Goal: Information Seeking & Learning: Compare options

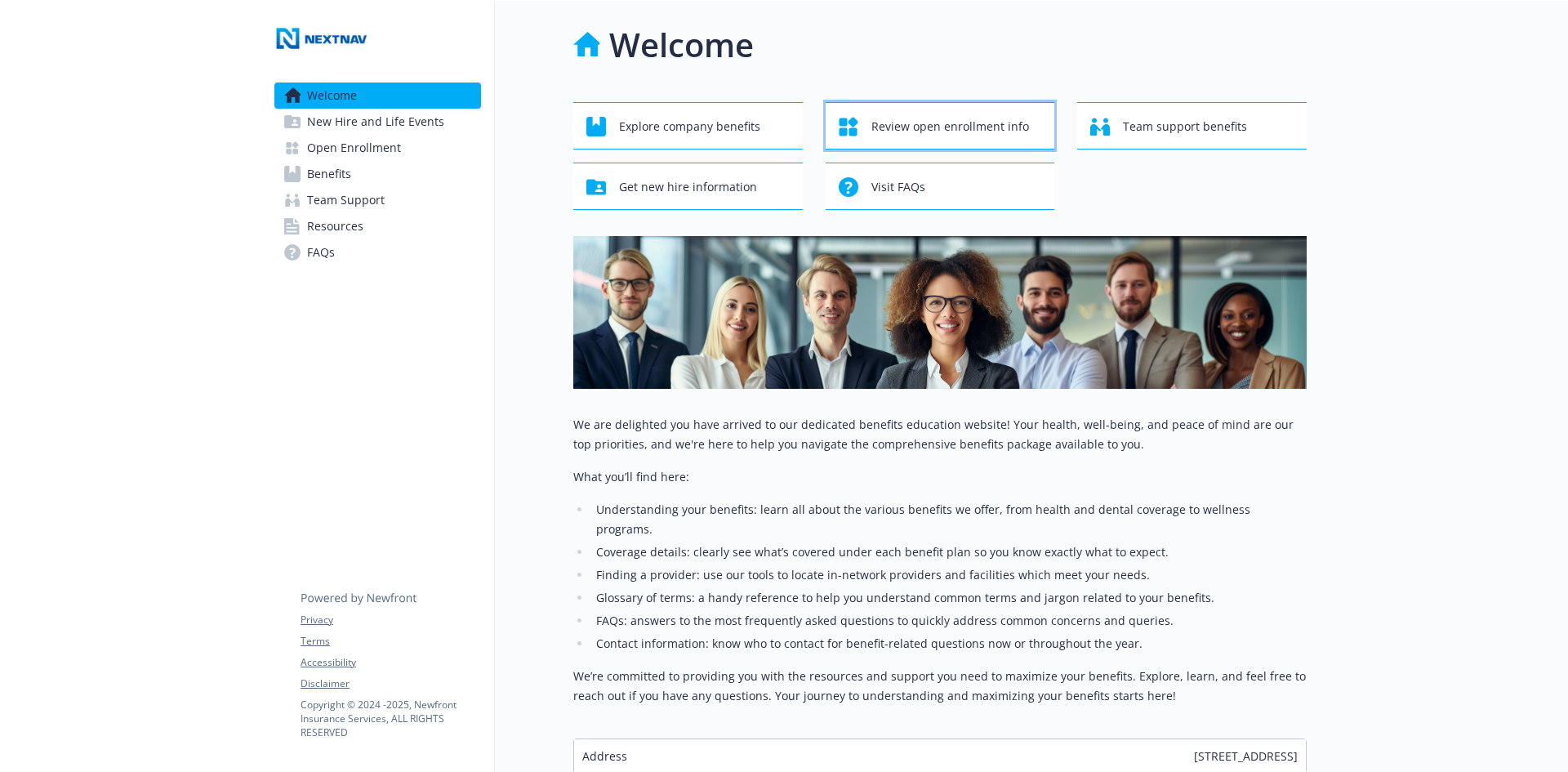
click at [917, 122] on span "Review open enrollment info" at bounding box center [950, 127] width 157 height 31
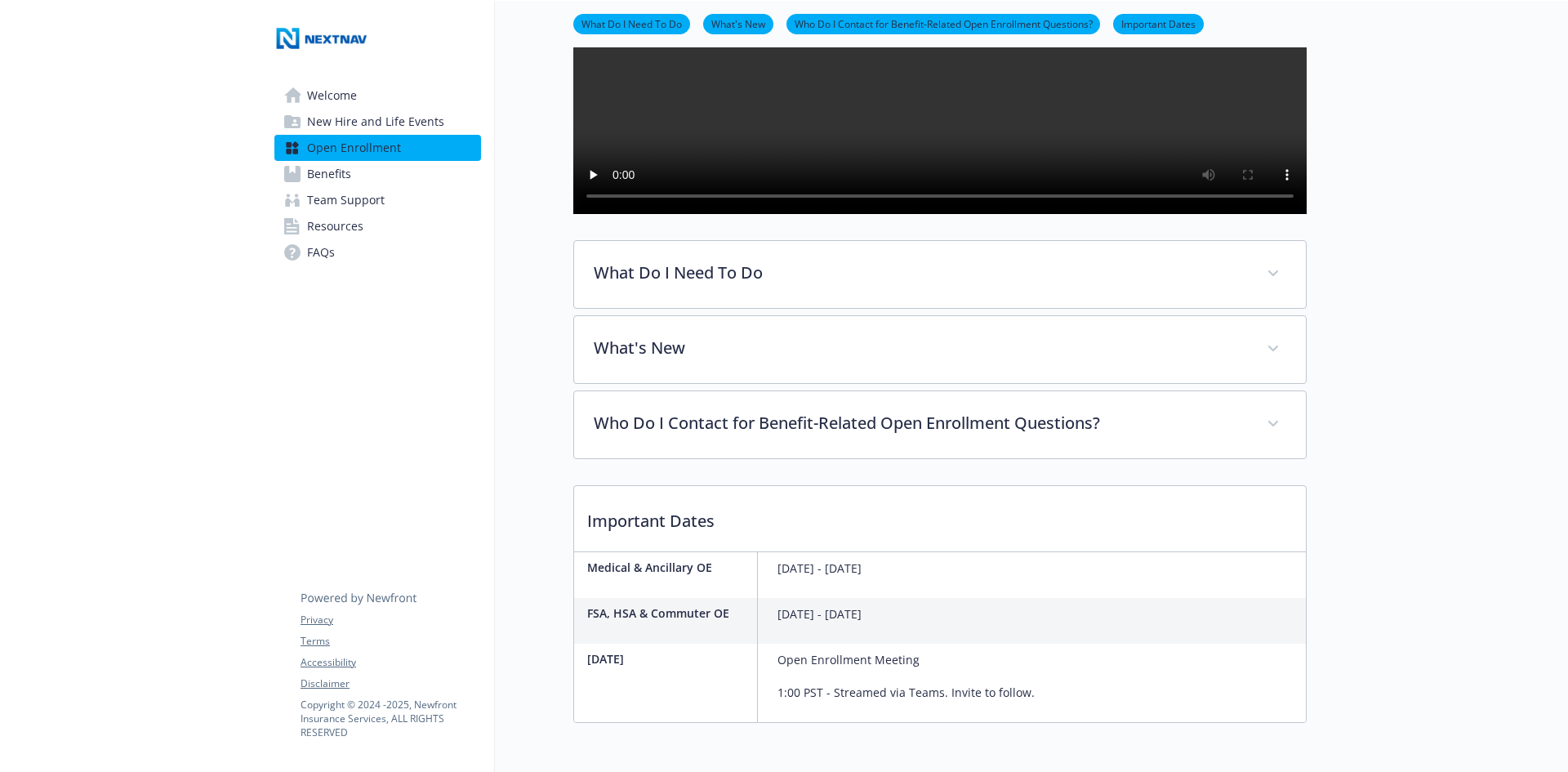
scroll to position [327, 0]
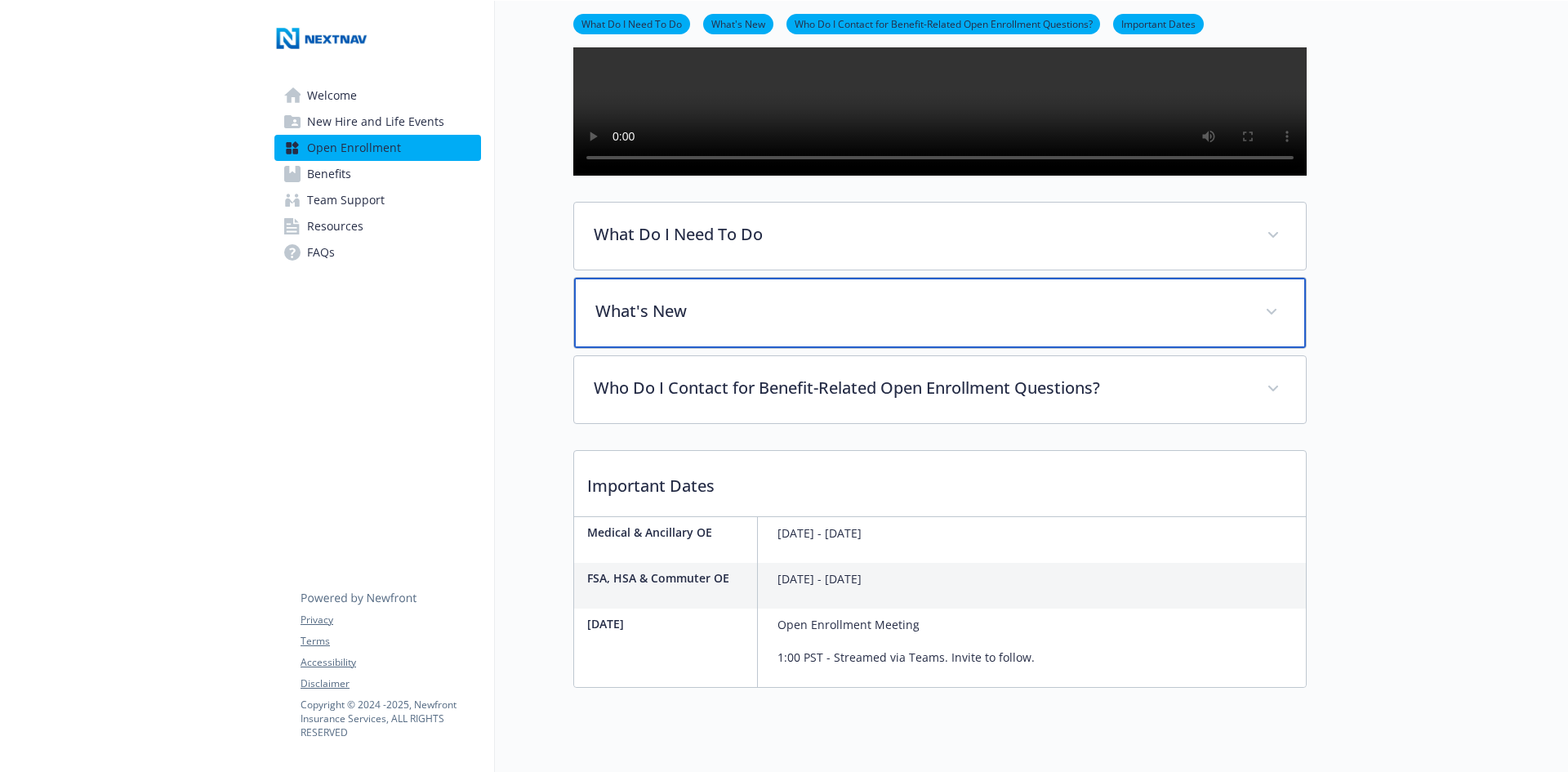
click at [838, 324] on p "What's New" at bounding box center [921, 311] width 651 height 25
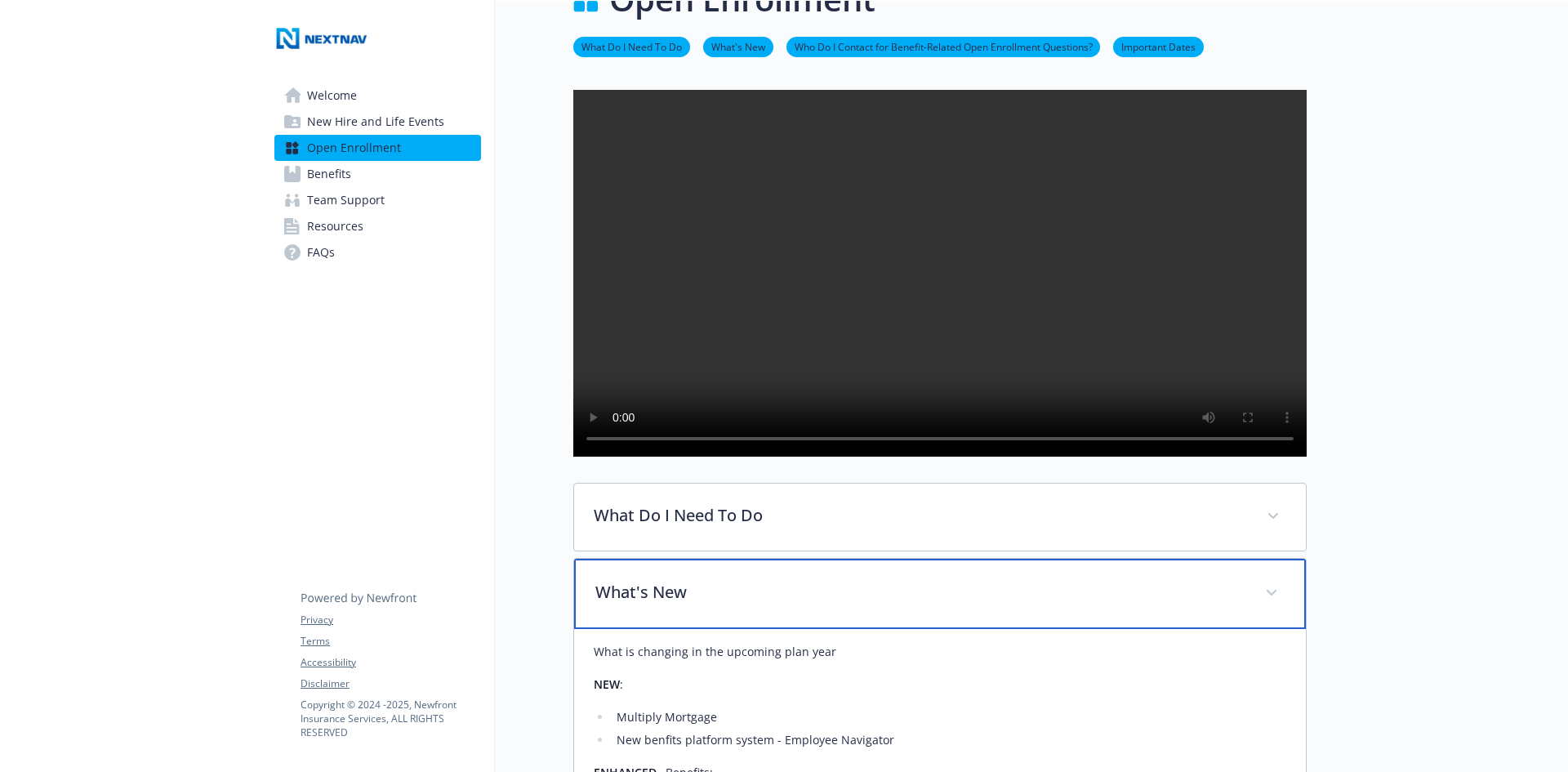
scroll to position [0, 0]
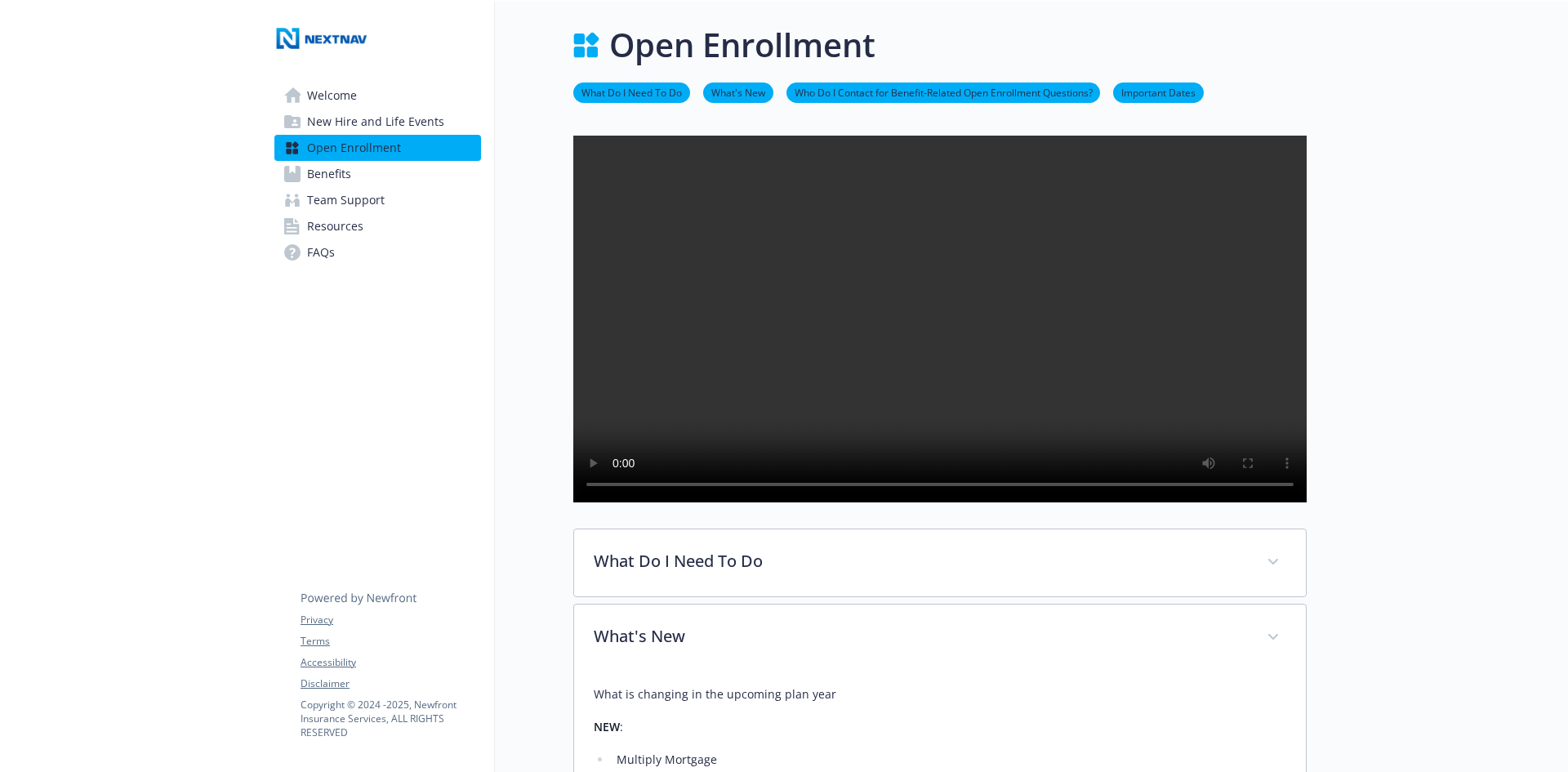
click at [632, 96] on link "What Do I Need To Do" at bounding box center [632, 91] width 117 height 16
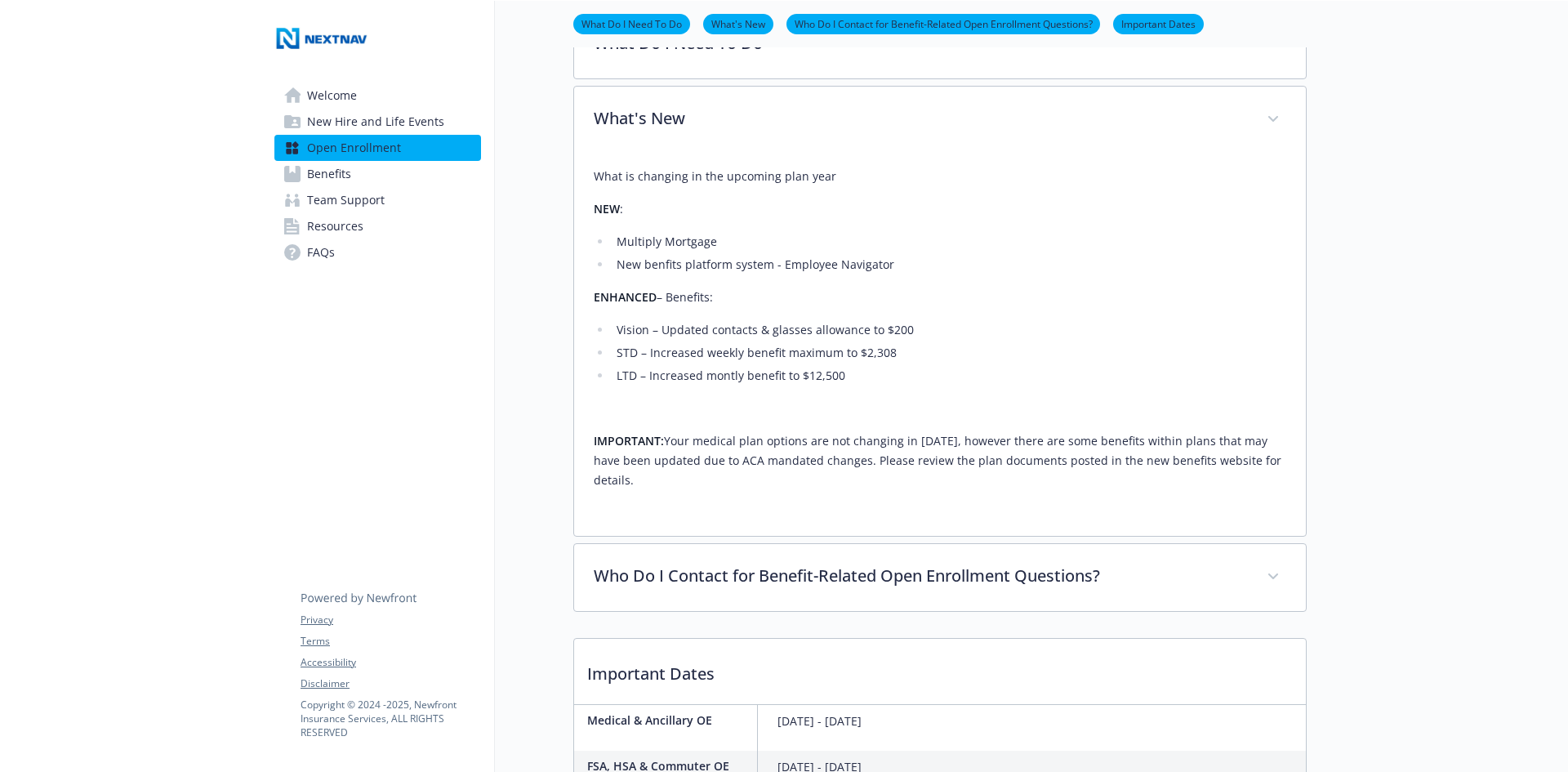
scroll to position [524, 12]
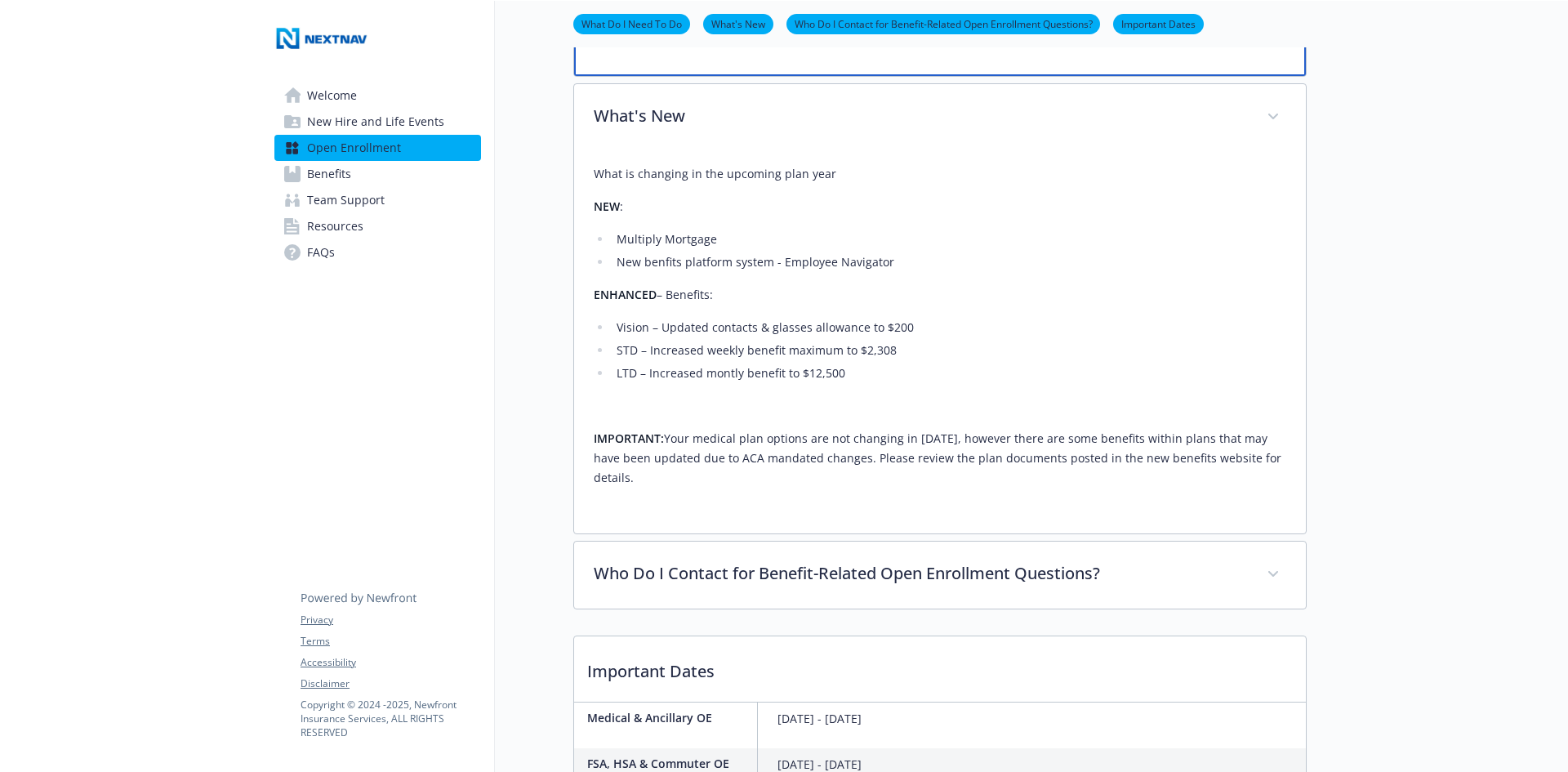
click at [1217, 51] on p "What Do I Need To Do" at bounding box center [921, 40] width 651 height 25
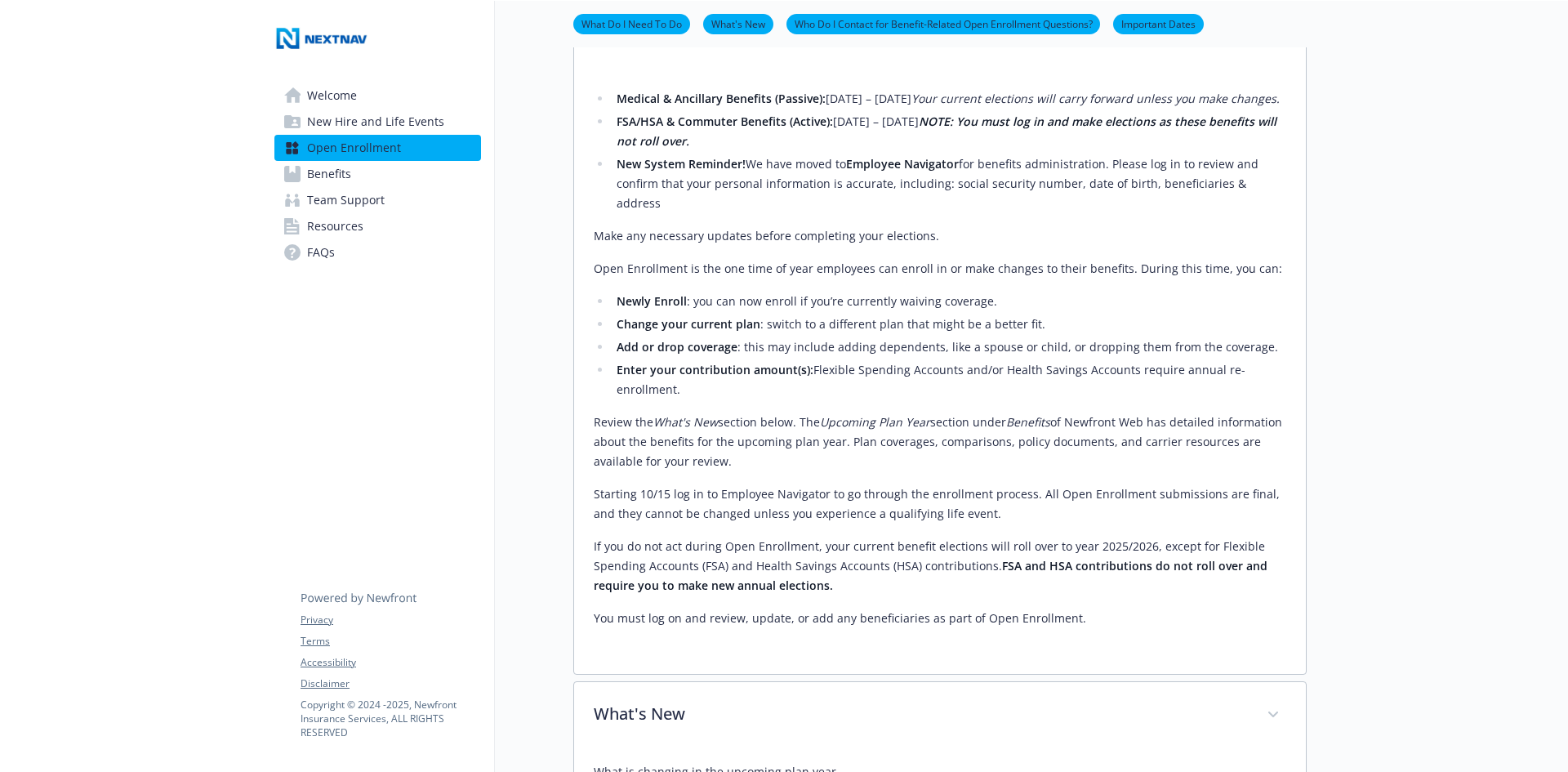
click at [746, 213] on li "New System Reminder! We have moved to Employee Navigator for benefits administr…" at bounding box center [949, 183] width 674 height 58
click at [1018, 213] on li "New System Reminder! We have moved to Employee Navigator for benefits administr…" at bounding box center [949, 183] width 674 height 58
click at [868, 246] on p "Make any necessary updates before completing your elections." at bounding box center [940, 236] width 693 height 20
click at [796, 246] on p "Make any necessary updates before completing your elections." at bounding box center [940, 236] width 693 height 20
click at [797, 278] on p "Open Enrollment is the one time of year employees can enroll in or make changes…" at bounding box center [940, 269] width 693 height 20
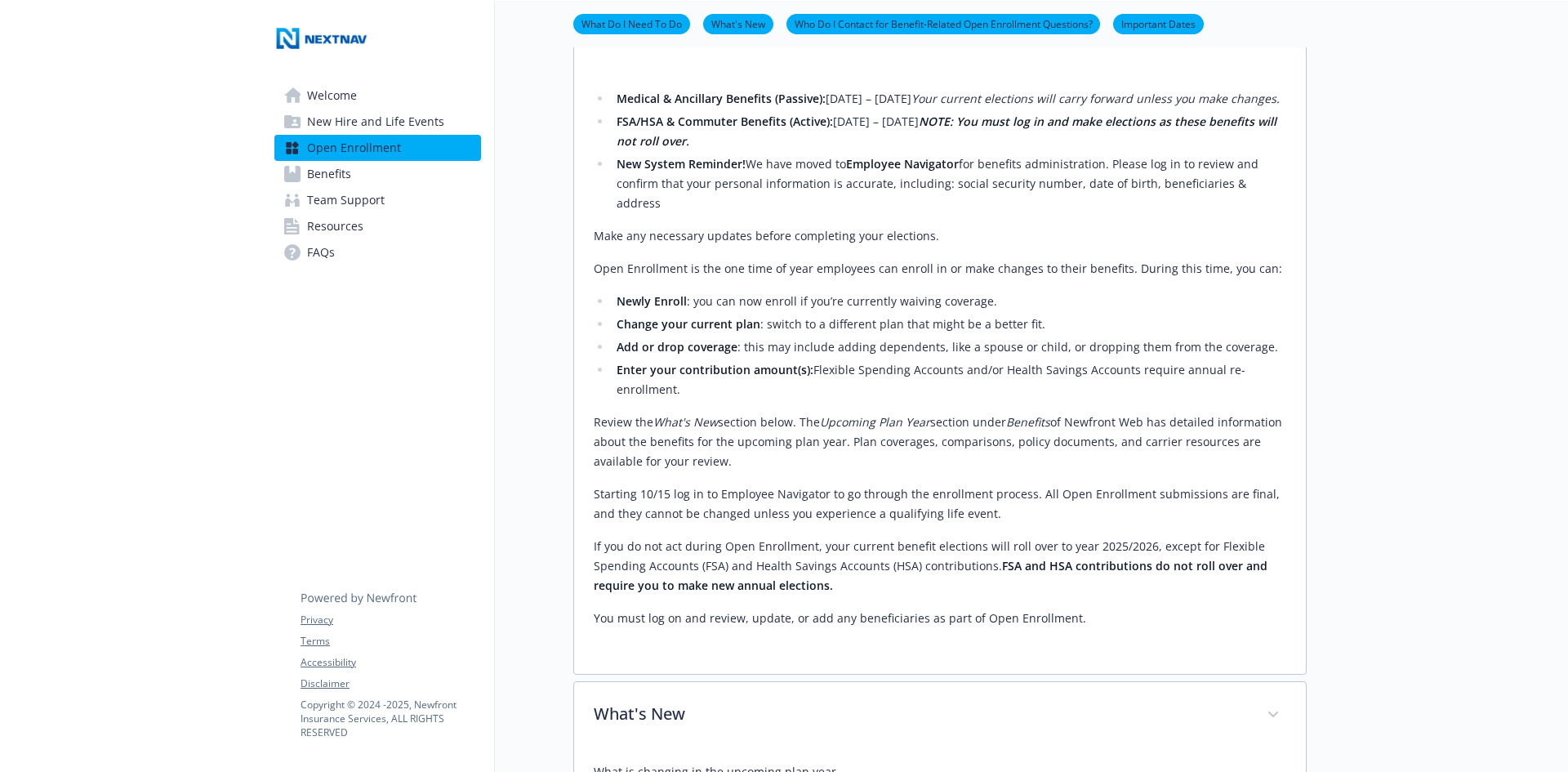
click at [781, 278] on p "Open Enrollment is the one time of year employees can enroll in or make changes…" at bounding box center [940, 269] width 693 height 20
click at [745, 358] on ul "Newly Enroll : you can now enroll if you’re currently waiving coverage. Change …" at bounding box center [940, 345] width 693 height 108
click at [680, 330] on div "Medical & Ancillary Benefits (Passive): [DATE] – [DATE] Your current elections …" at bounding box center [940, 358] width 693 height 540
click at [723, 311] on li "Newly Enroll : you can now enroll if you’re currently waiving coverage." at bounding box center [949, 302] width 674 height 20
click at [790, 335] on li "Change your current plan : switch to a different plan that might be a better fi…" at bounding box center [949, 325] width 674 height 20
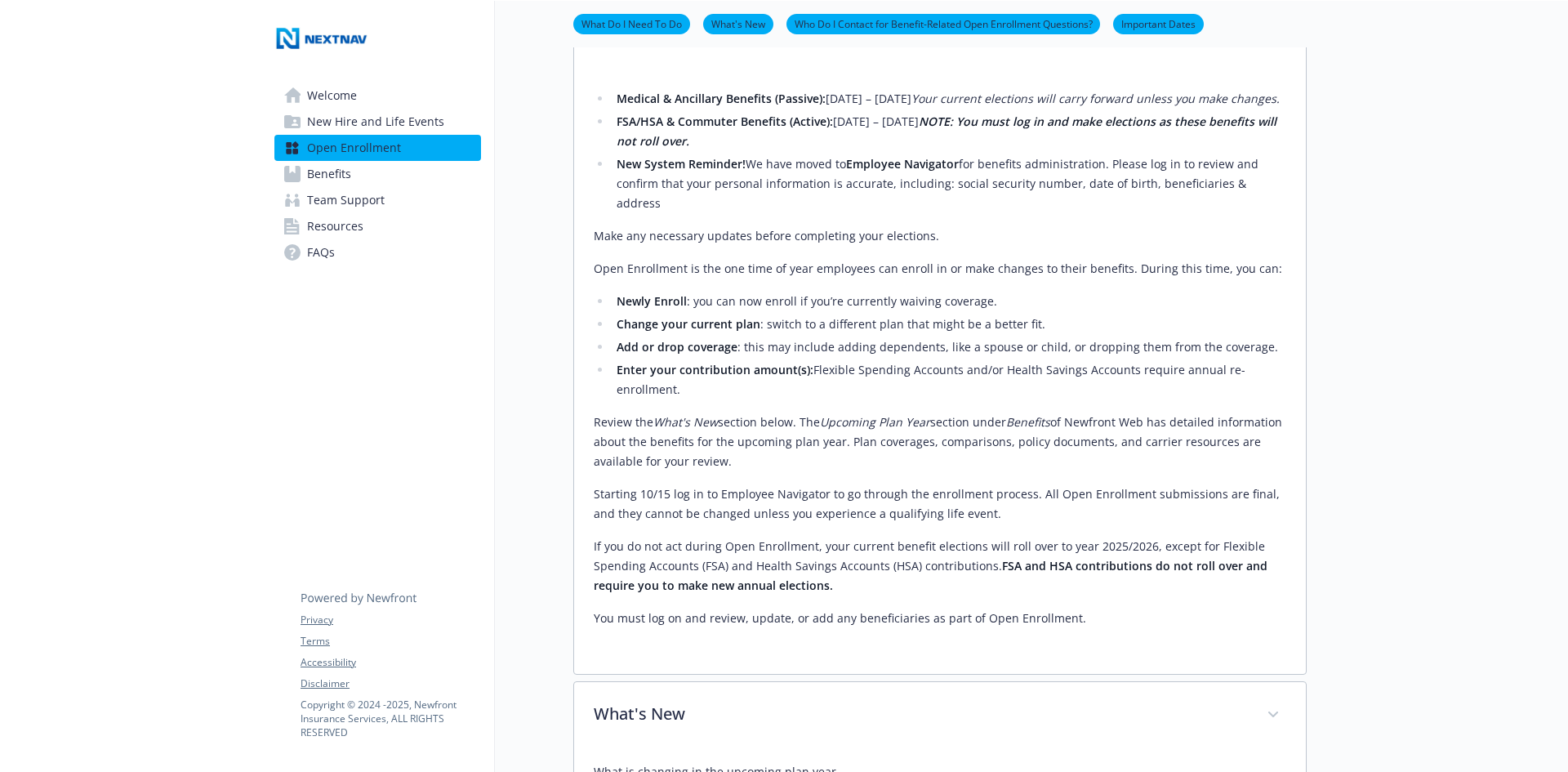
click at [777, 335] on li "Change your current plan : switch to a different plan that might be a better fi…" at bounding box center [949, 325] width 674 height 20
click at [767, 400] on li "Enter your contribution amount(s): Flexible Spending Accounts and/or Health Sav…" at bounding box center [949, 380] width 674 height 40
click at [734, 471] on p "Review the What's New section below. The Upcoming Plan Year section under Benef…" at bounding box center [940, 442] width 693 height 58
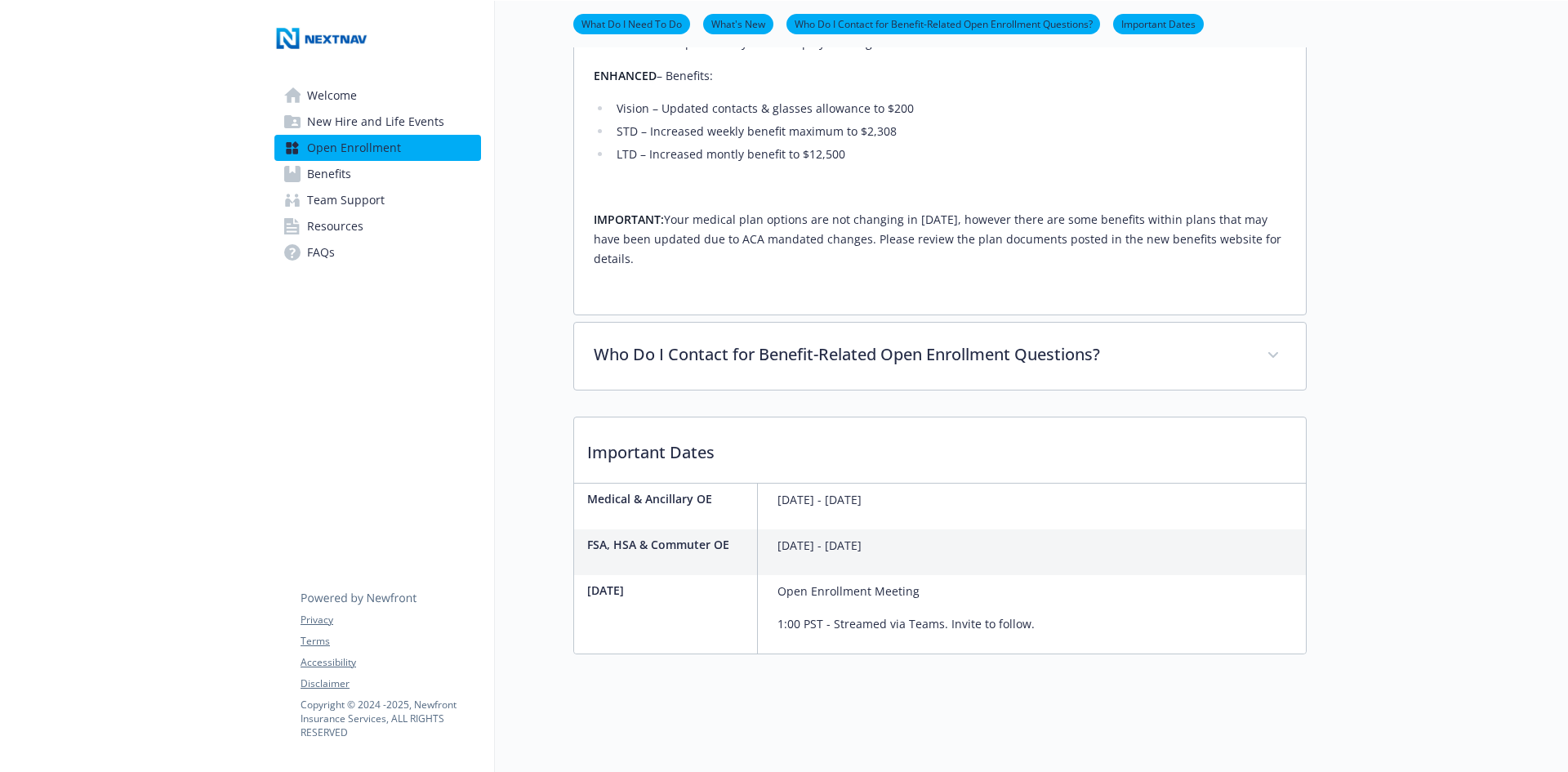
scroll to position [1379, 12]
click at [326, 171] on span "Benefits" at bounding box center [329, 174] width 44 height 26
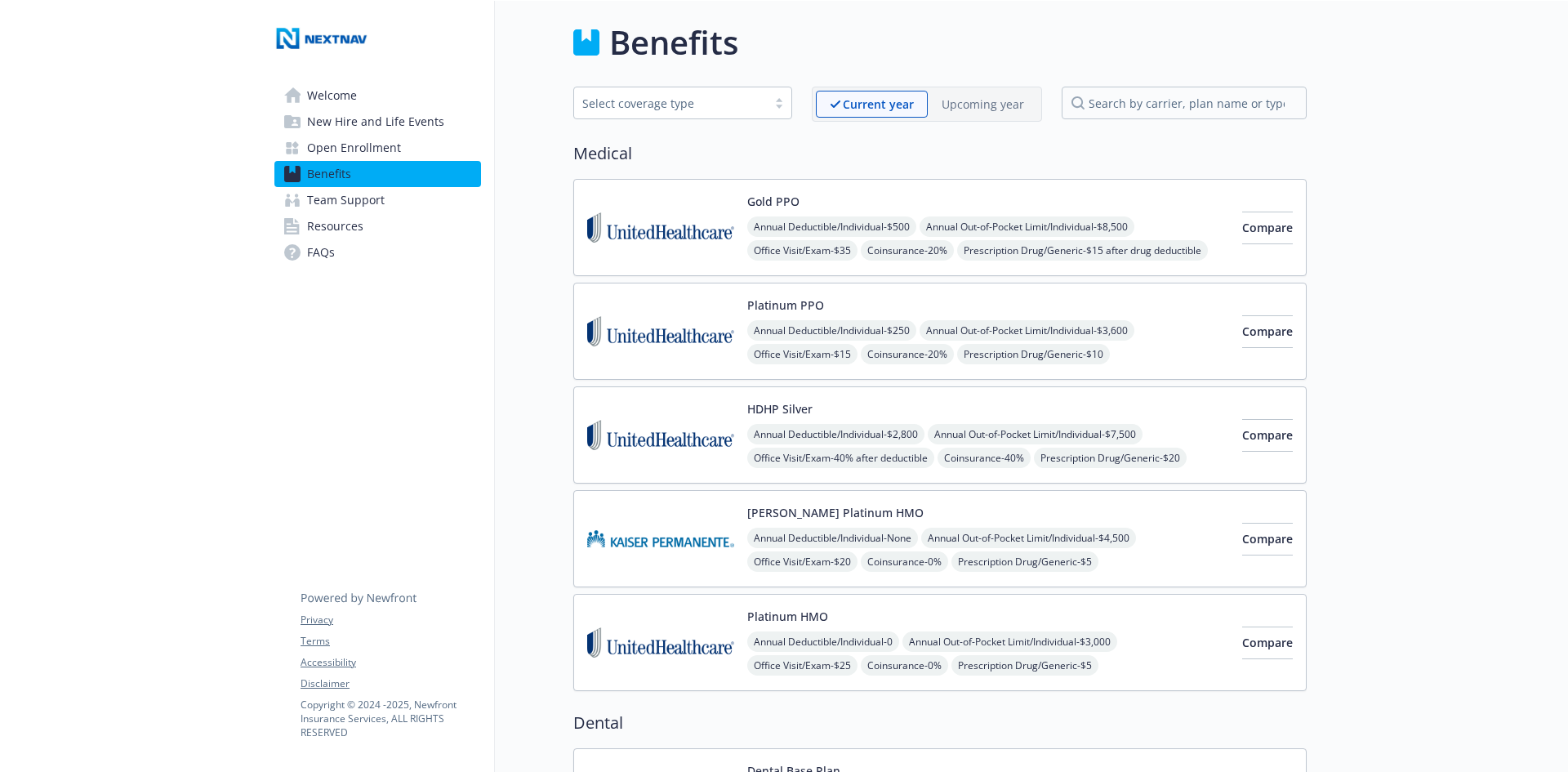
scroll to position [0, 12]
click at [986, 101] on p "Upcoming year" at bounding box center [983, 106] width 82 height 17
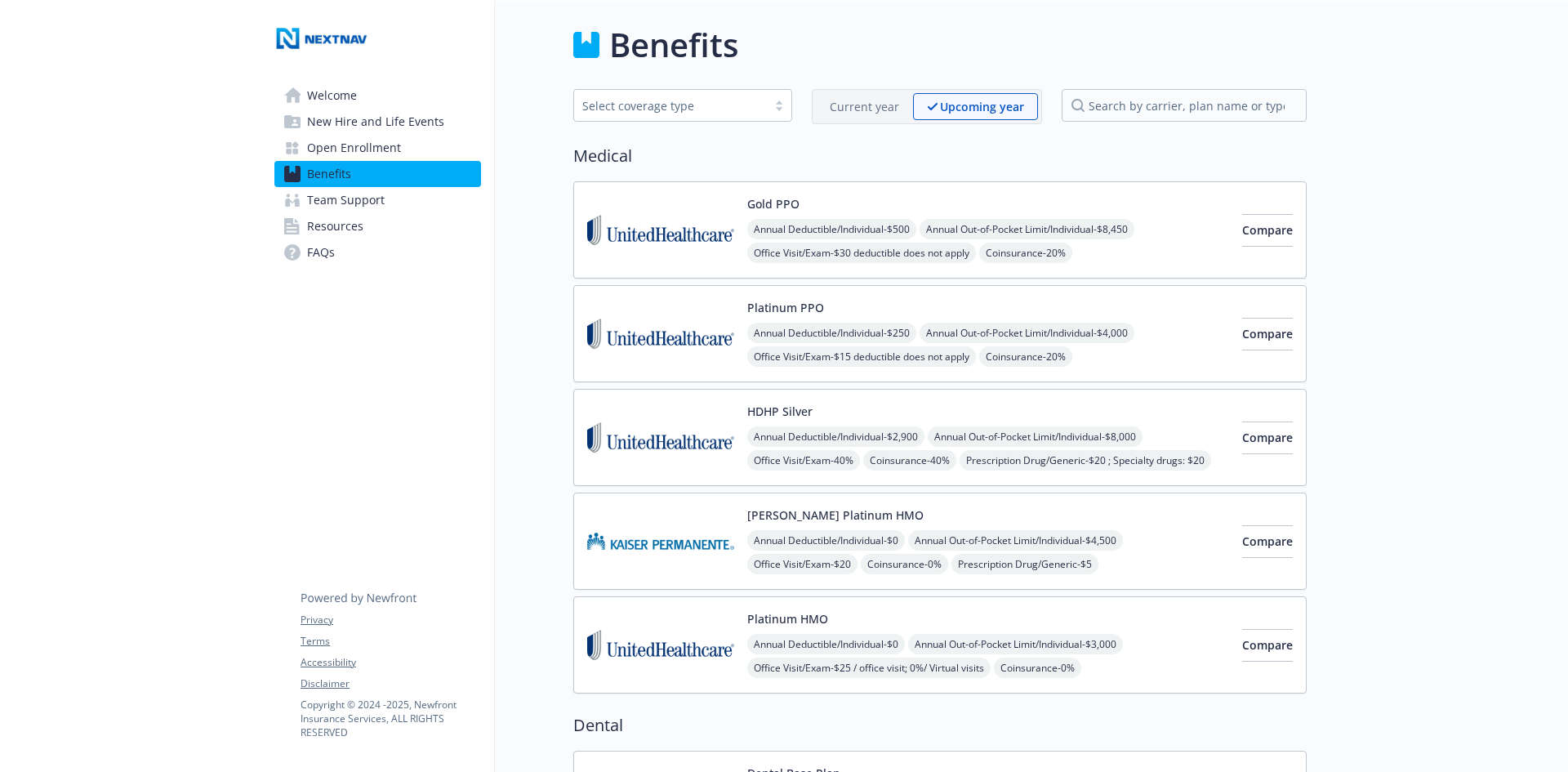
click at [835, 110] on p "Current year" at bounding box center [865, 106] width 69 height 17
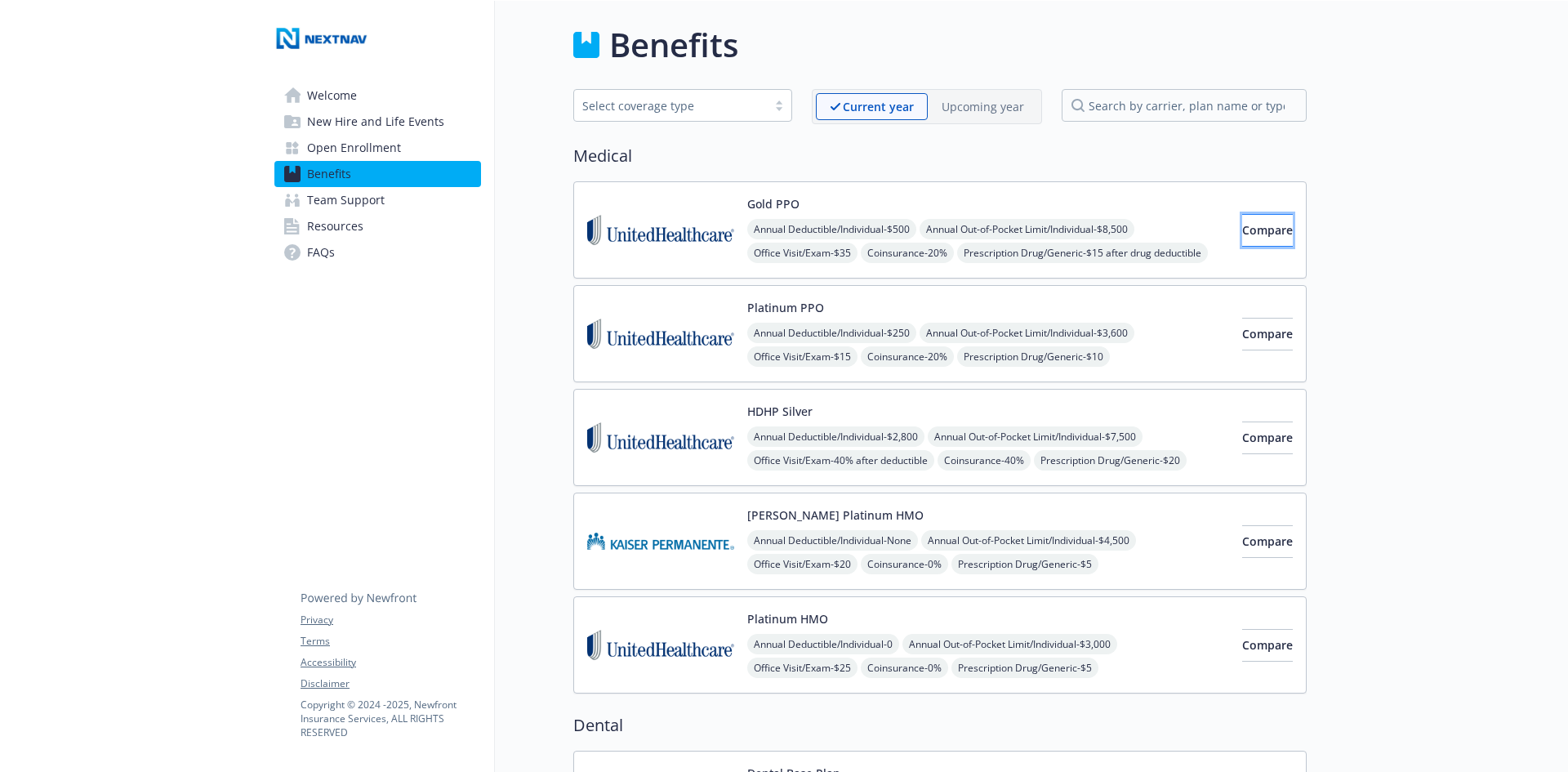
click at [1248, 236] on span "Compare" at bounding box center [1267, 230] width 50 height 16
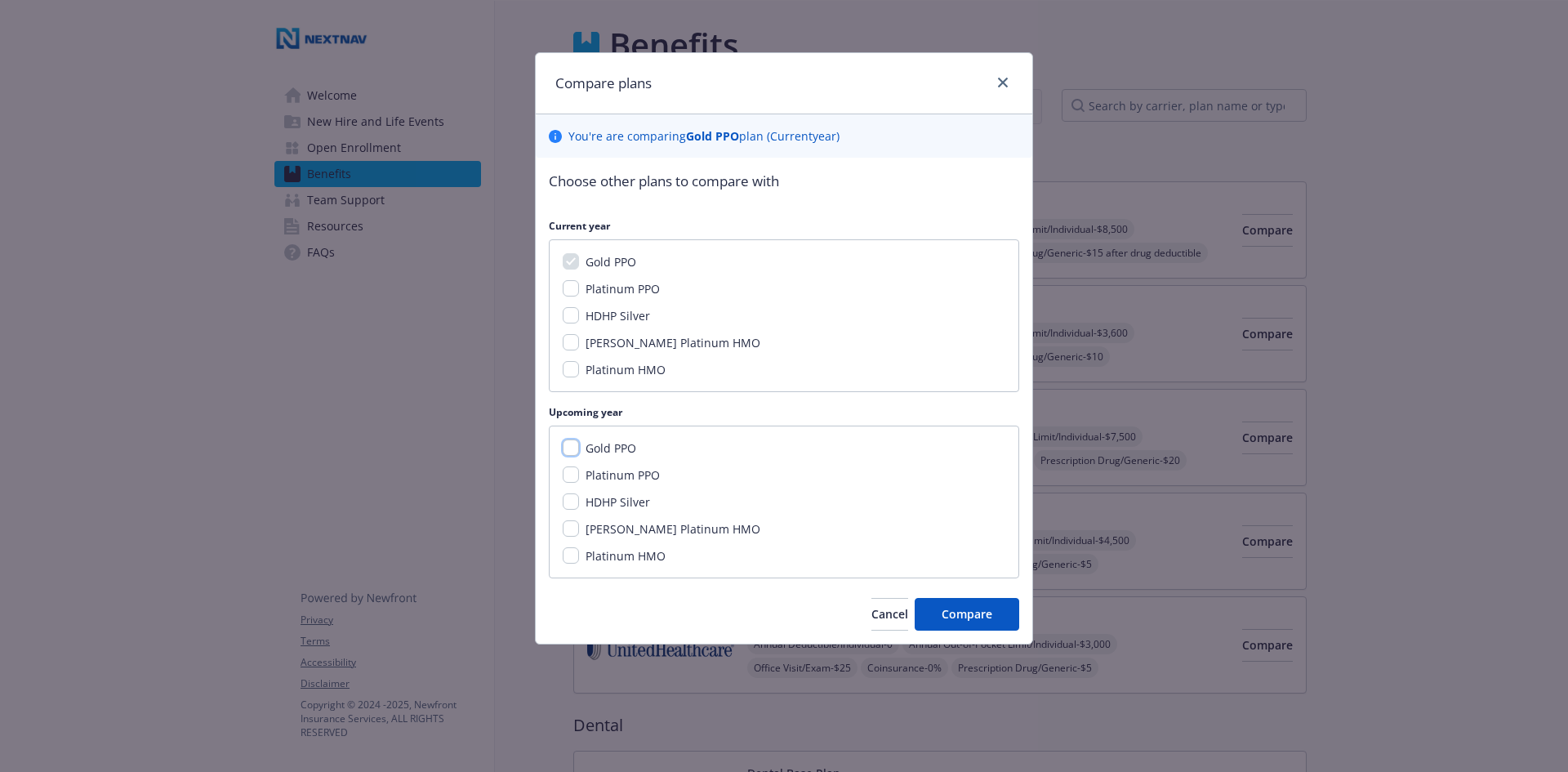
click at [575, 442] on input "Gold PPO" at bounding box center [571, 448] width 16 height 16
checkbox input "true"
click at [954, 626] on button "Compare" at bounding box center [967, 615] width 105 height 33
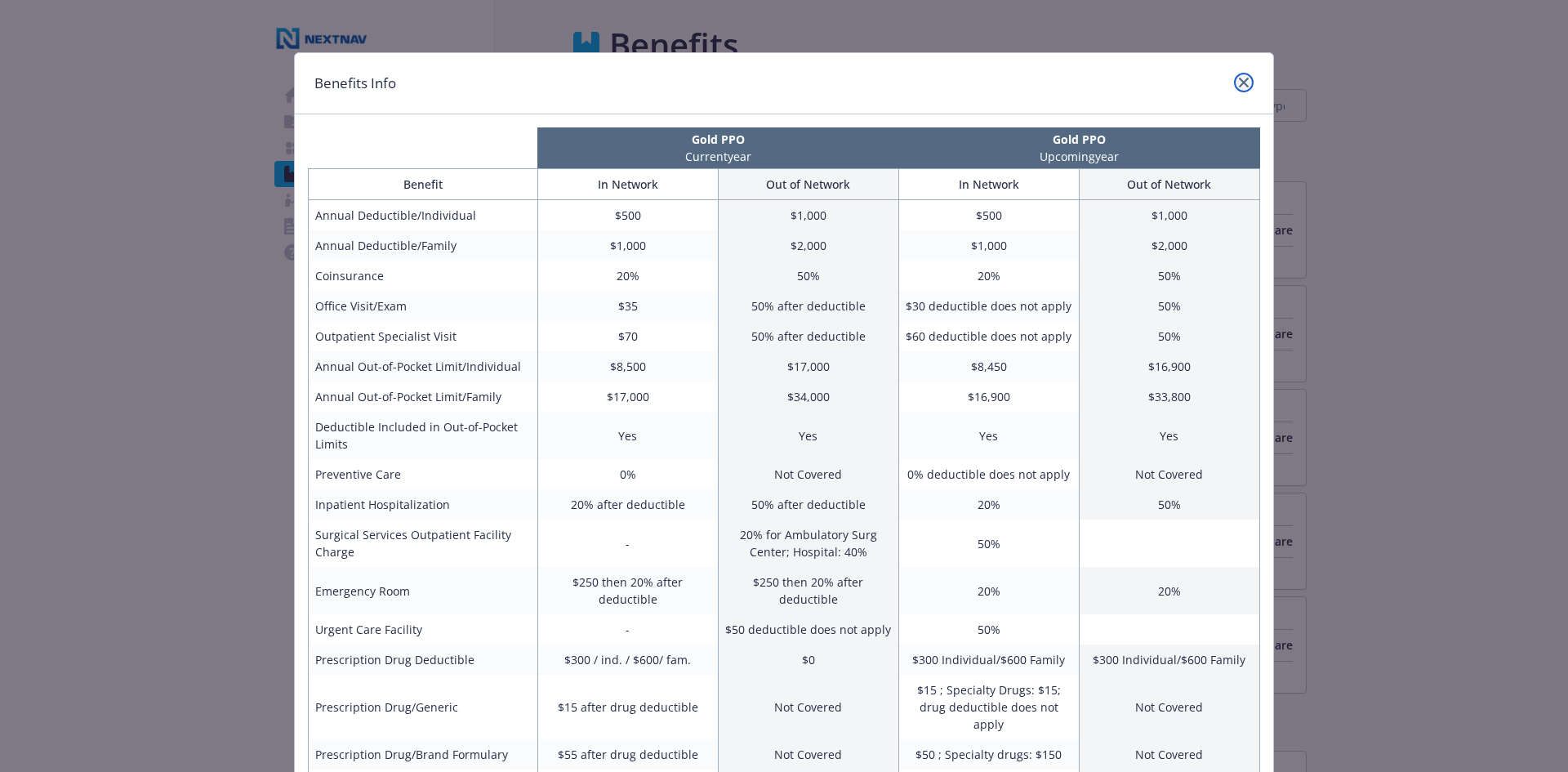
click at [1239, 87] on icon "close" at bounding box center [1244, 82] width 10 height 10
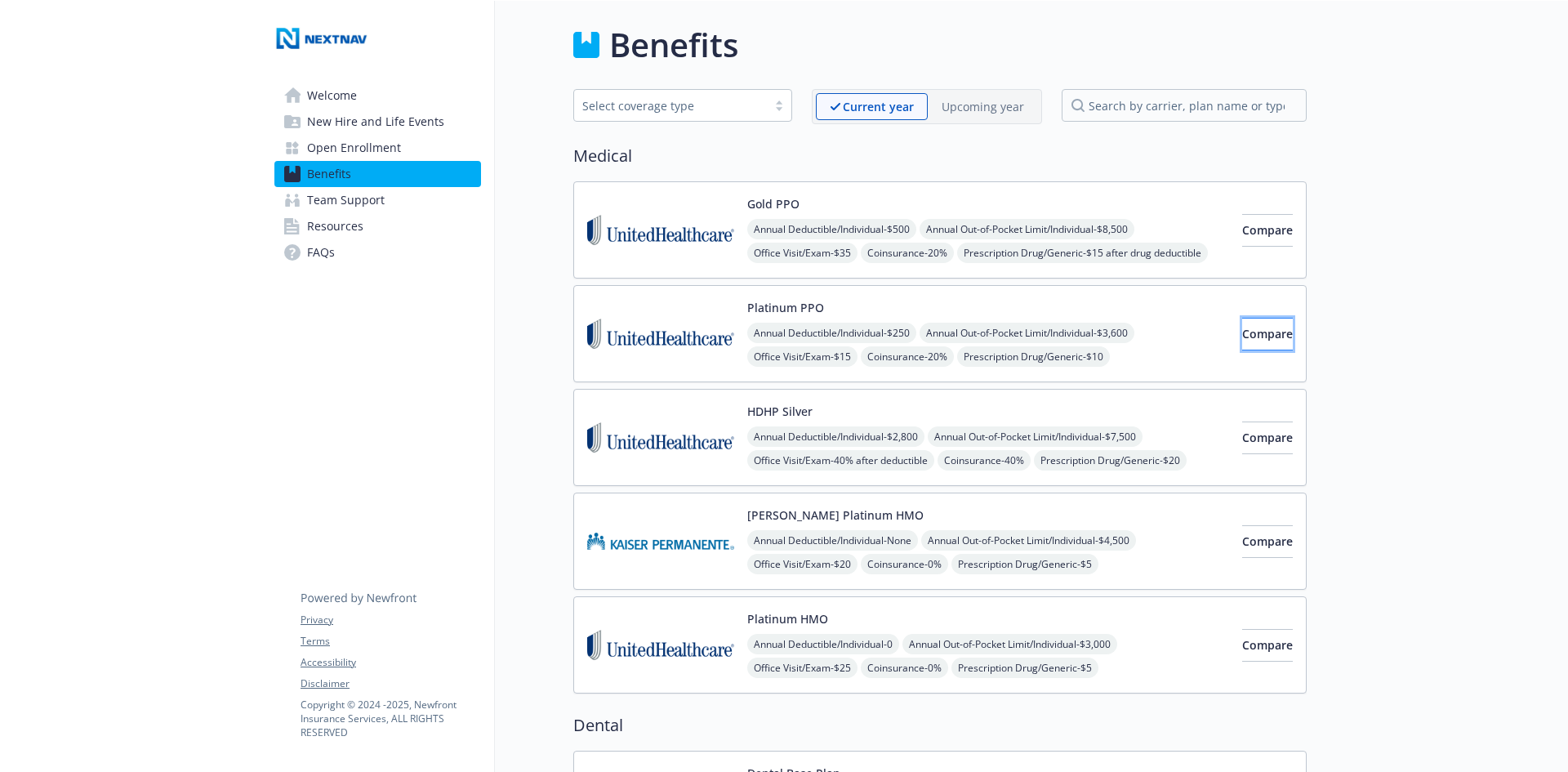
click at [1253, 339] on span "Compare" at bounding box center [1267, 334] width 50 height 16
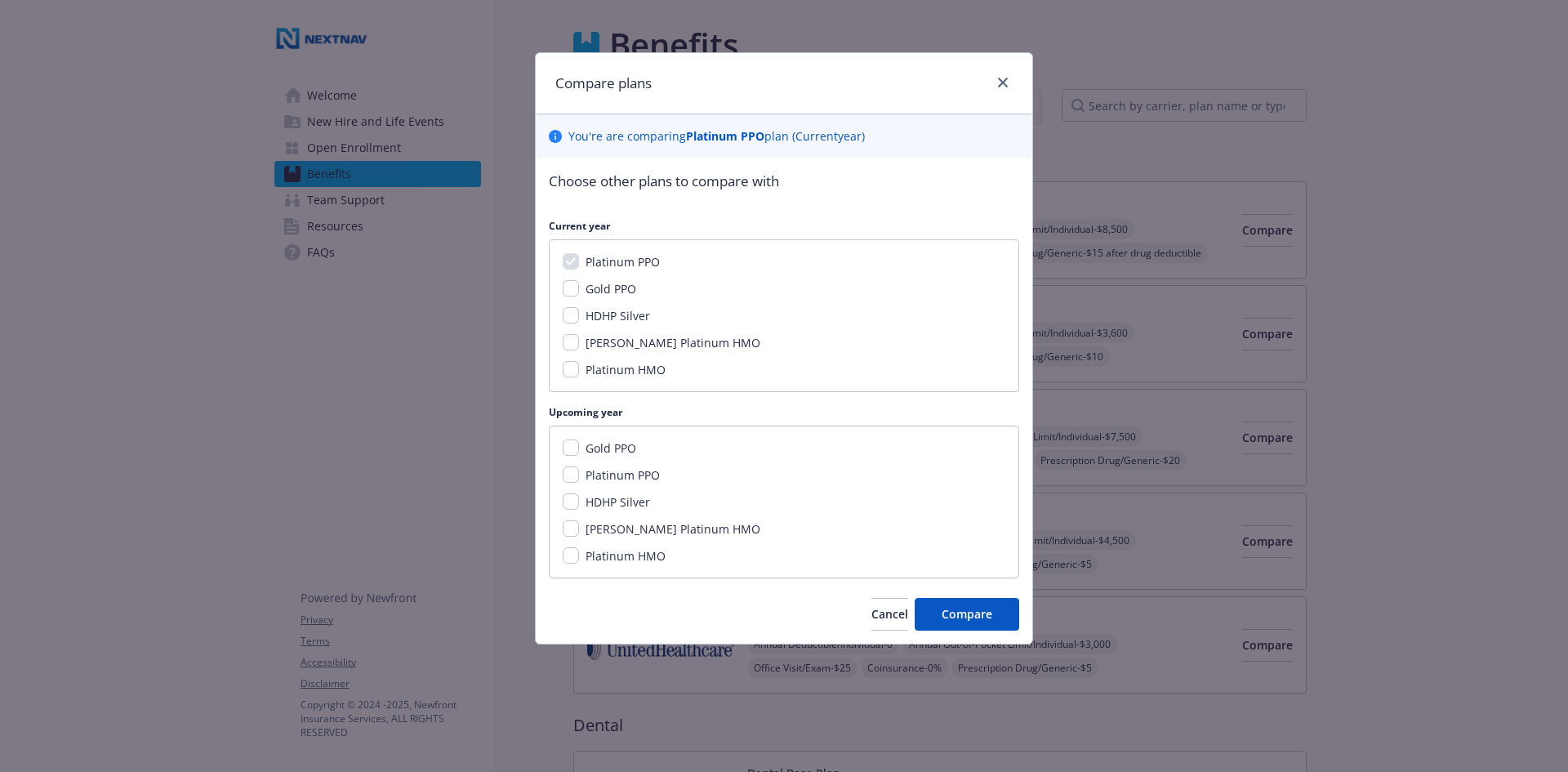
click at [623, 476] on span "Platinum PPO" at bounding box center [623, 475] width 74 height 16
click at [579, 476] on input "Platinum PPO" at bounding box center [571, 475] width 16 height 16
checkbox input "true"
click at [983, 605] on button "Compare" at bounding box center [967, 615] width 105 height 33
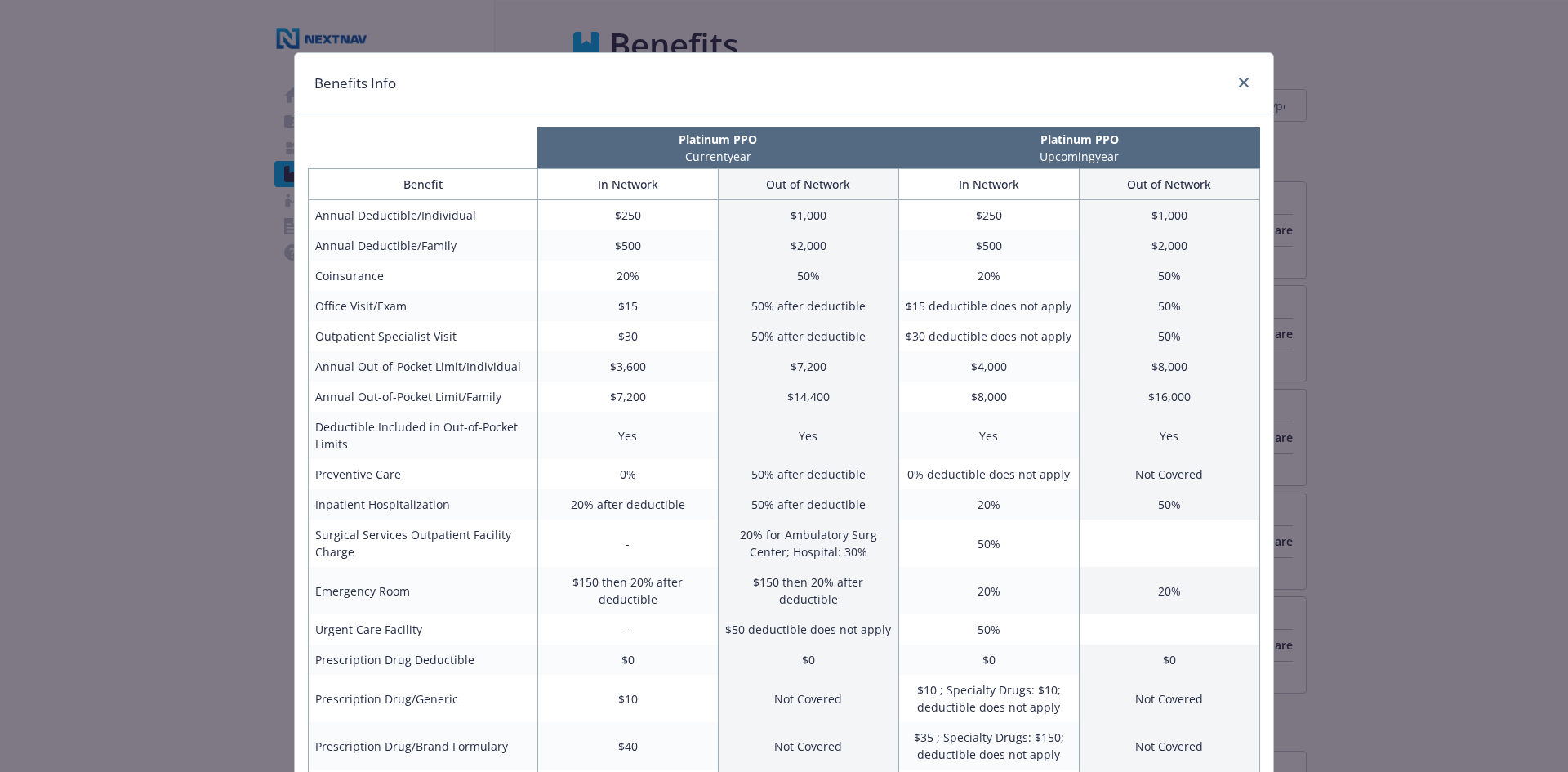
click at [978, 475] on td "0% deductible does not apply" at bounding box center [988, 474] width 180 height 30
click at [1228, 81] on div "compare plan details" at bounding box center [1241, 83] width 26 height 21
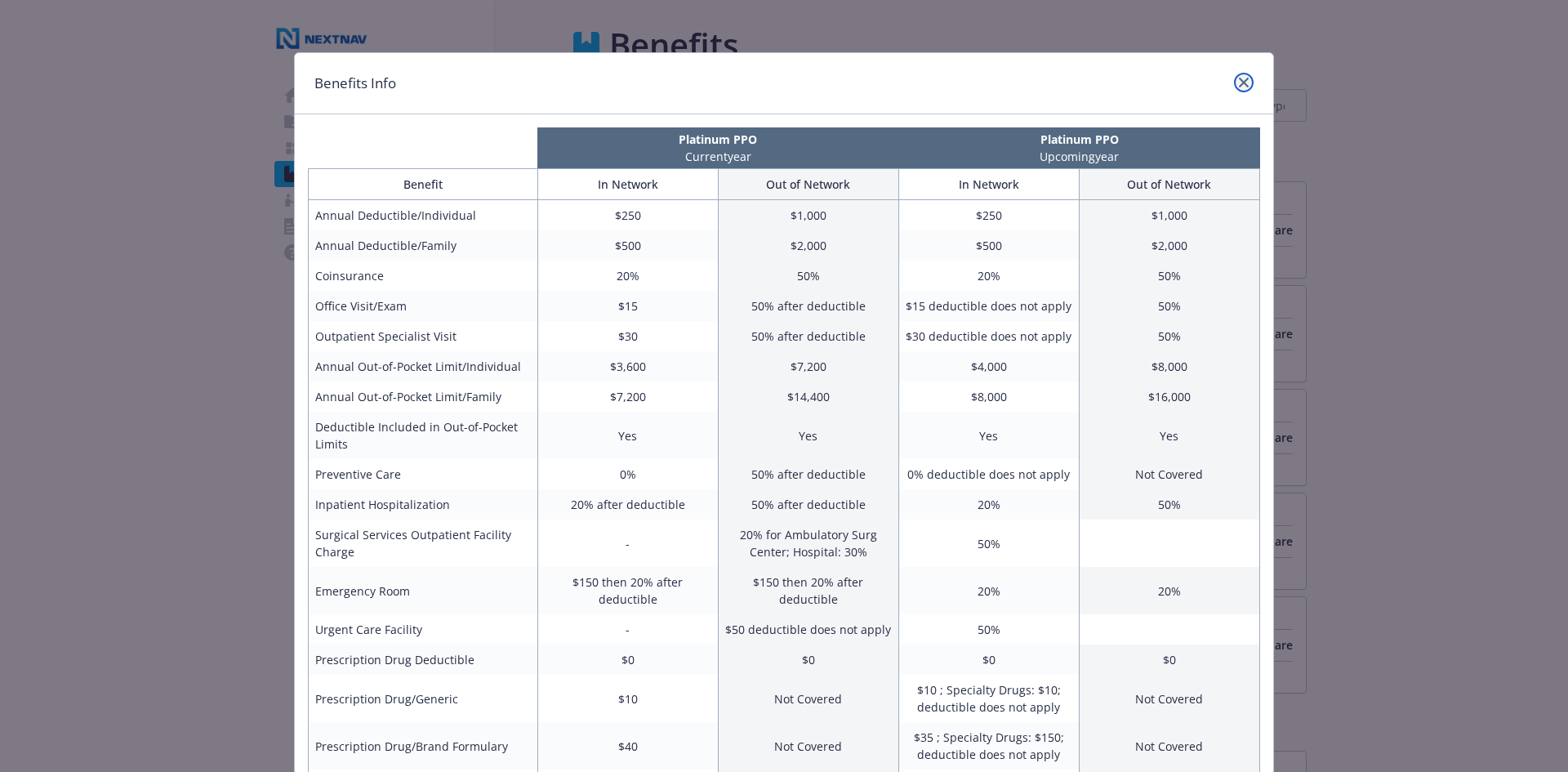
click at [1238, 77] on link "close" at bounding box center [1244, 82] width 20 height 20
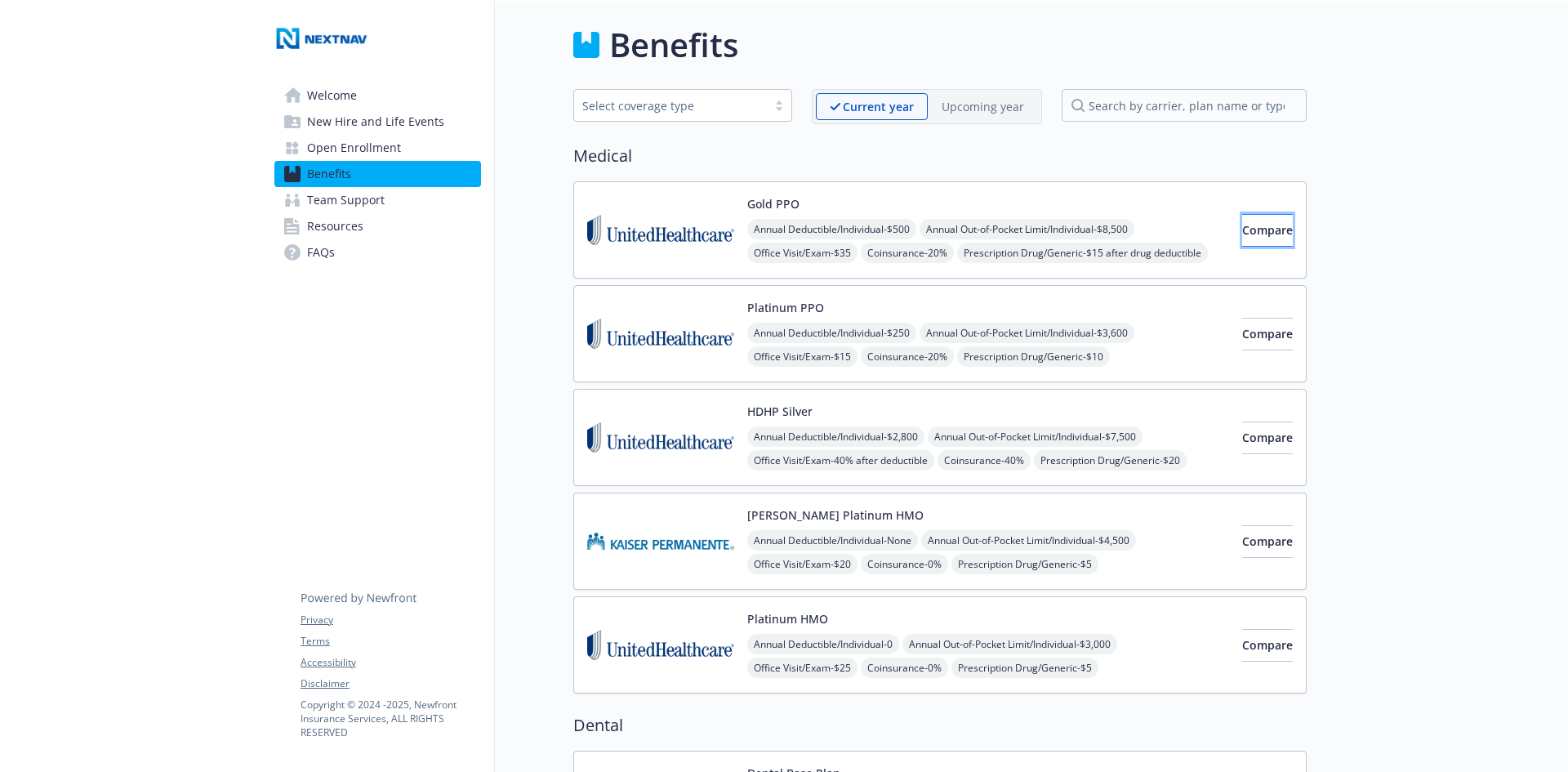
click at [1250, 235] on span "Compare" at bounding box center [1267, 230] width 50 height 16
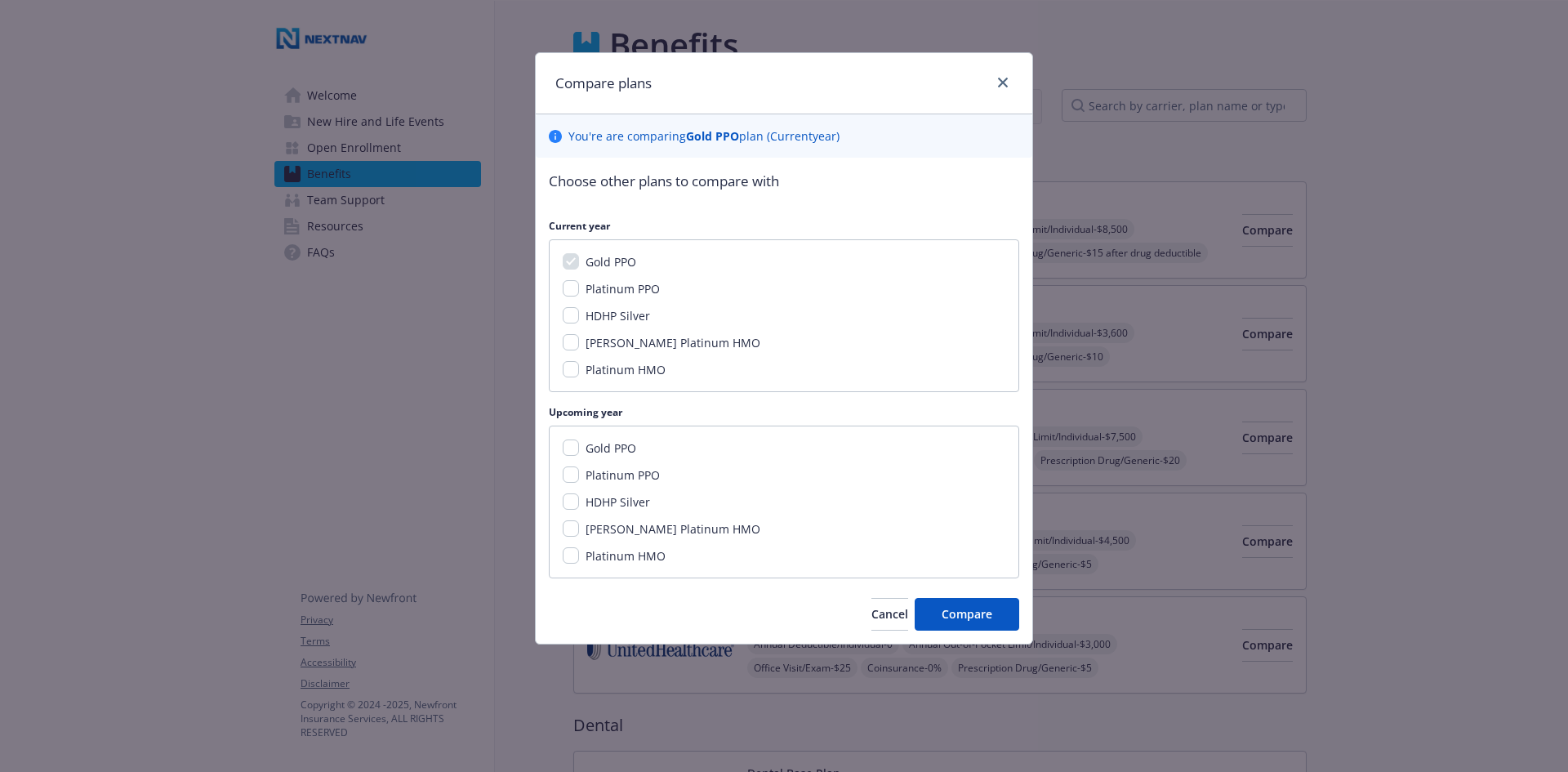
click at [607, 447] on span "Gold PPO" at bounding box center [610, 448] width 50 height 16
click at [579, 447] on input "Gold PPO" at bounding box center [571, 448] width 16 height 16
checkbox input "true"
click at [992, 617] on button "Compare" at bounding box center [967, 615] width 105 height 33
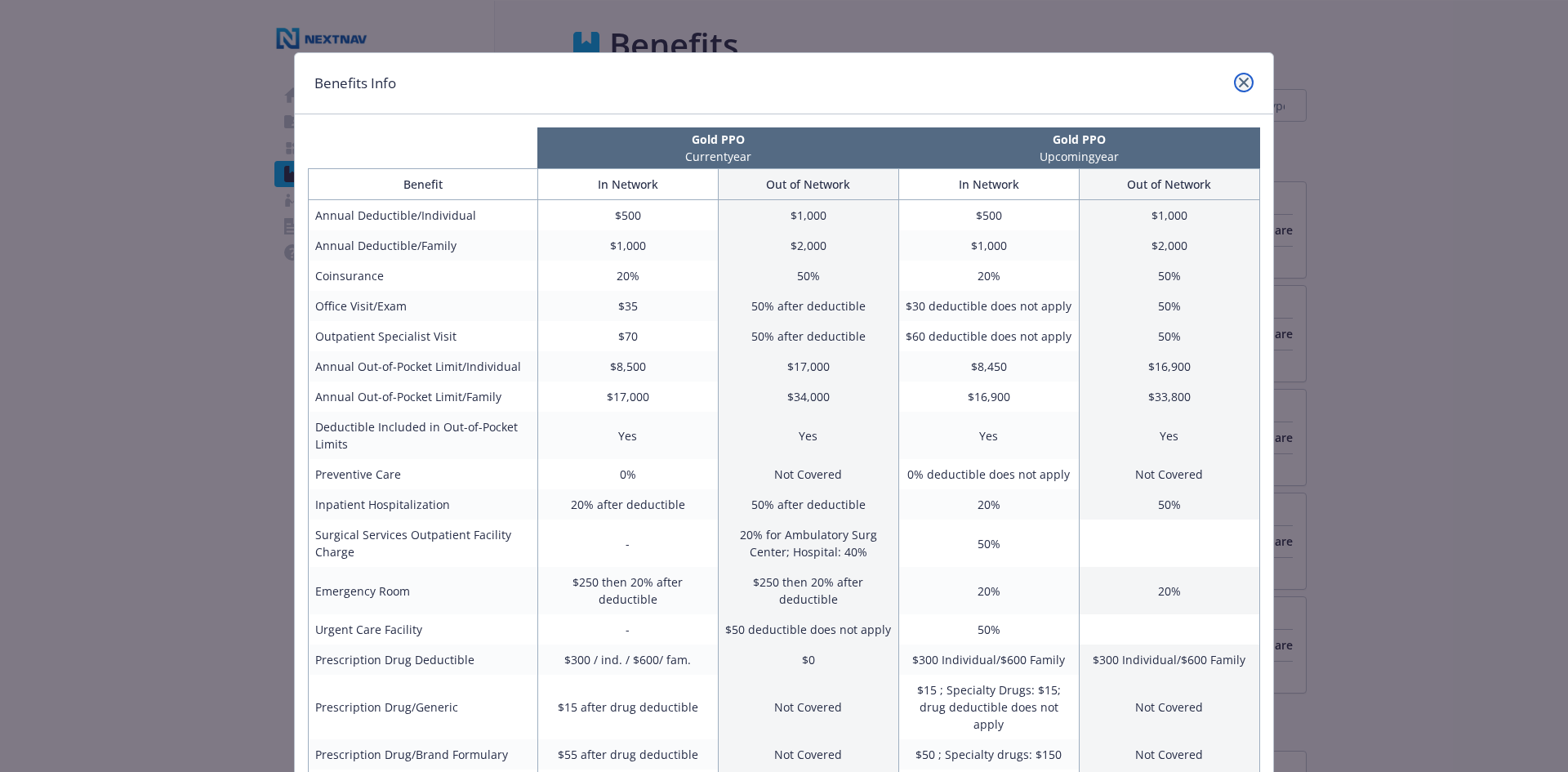
click at [1236, 91] on link "close" at bounding box center [1244, 82] width 20 height 20
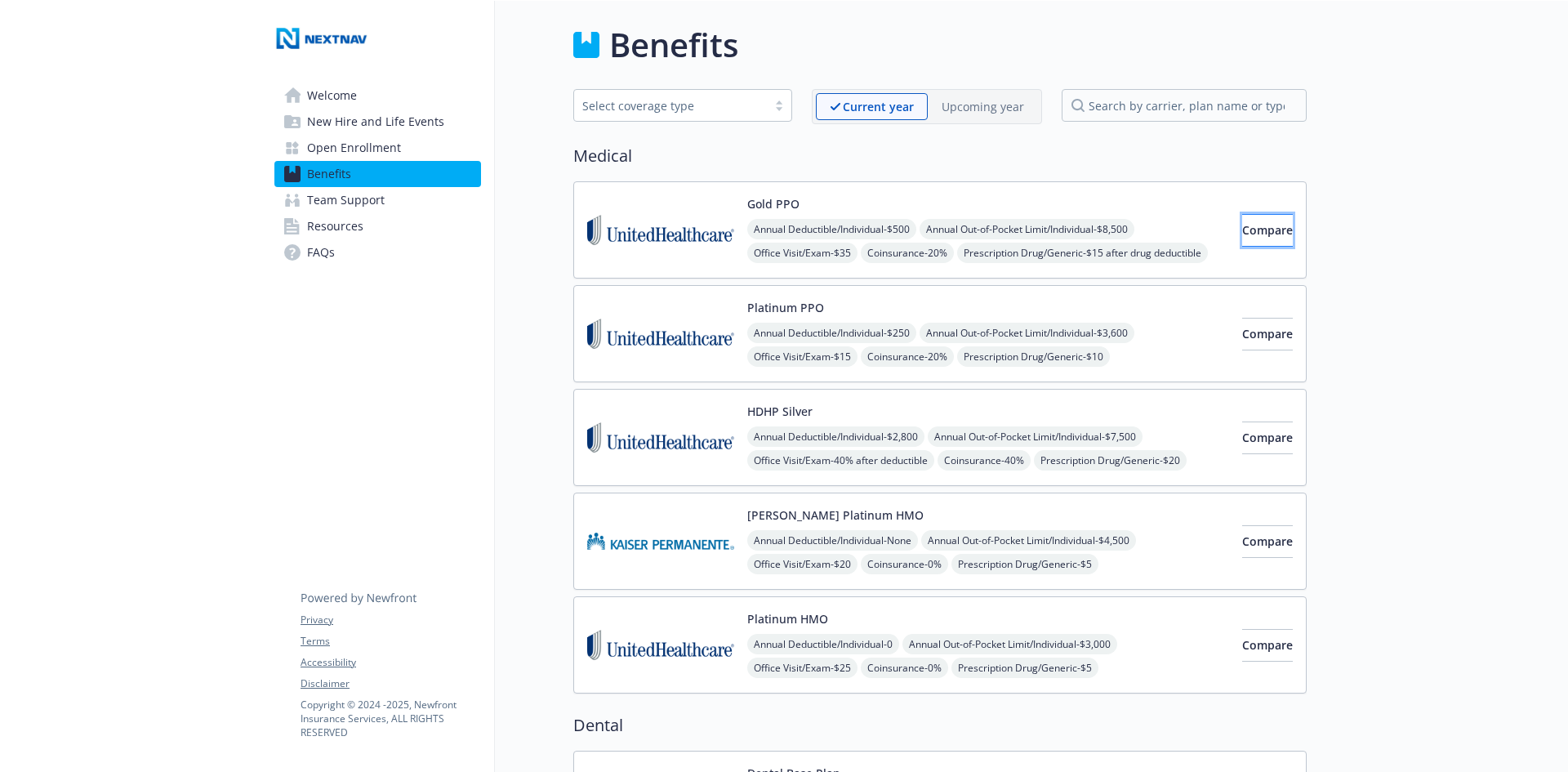
click at [1243, 221] on button "Compare" at bounding box center [1267, 231] width 50 height 33
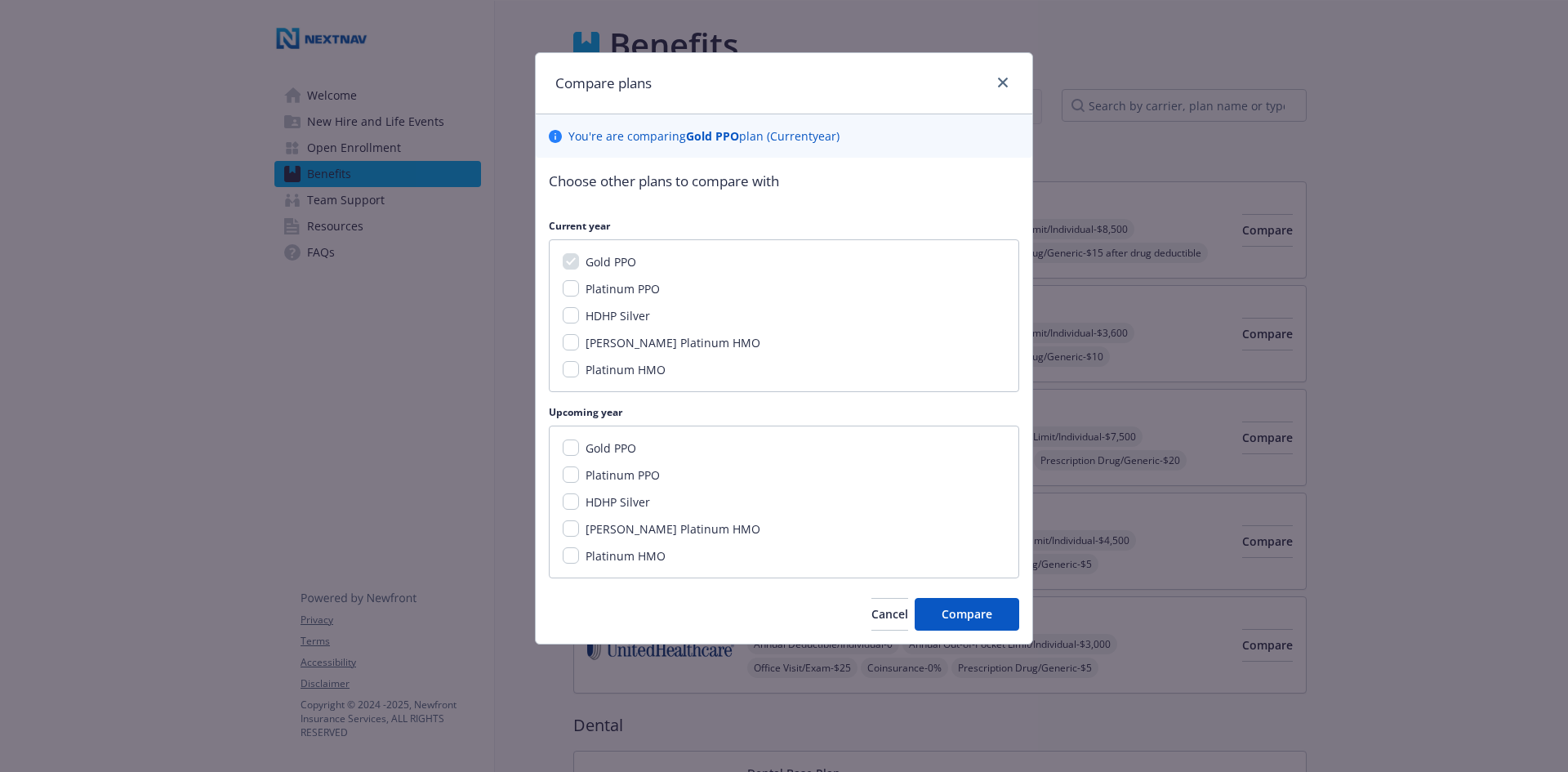
click at [596, 295] on span "Platinum PPO" at bounding box center [623, 288] width 74 height 16
click at [579, 295] on input "Platinum PPO" at bounding box center [571, 288] width 16 height 16
checkbox input "true"
click at [611, 450] on span "Gold PPO" at bounding box center [610, 448] width 50 height 16
click at [579, 450] on input "Gold PPO" at bounding box center [571, 448] width 16 height 16
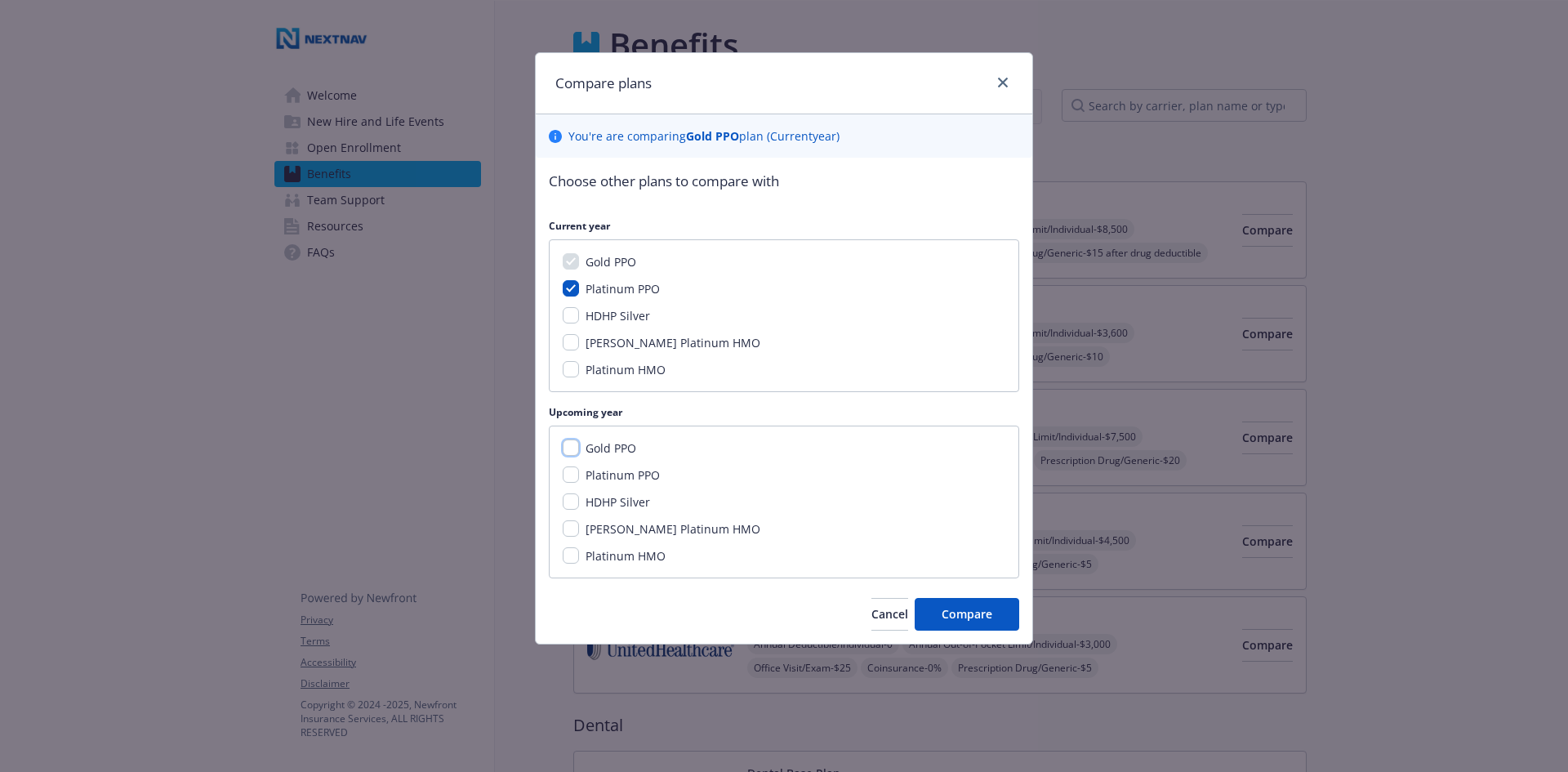
checkbox input "true"
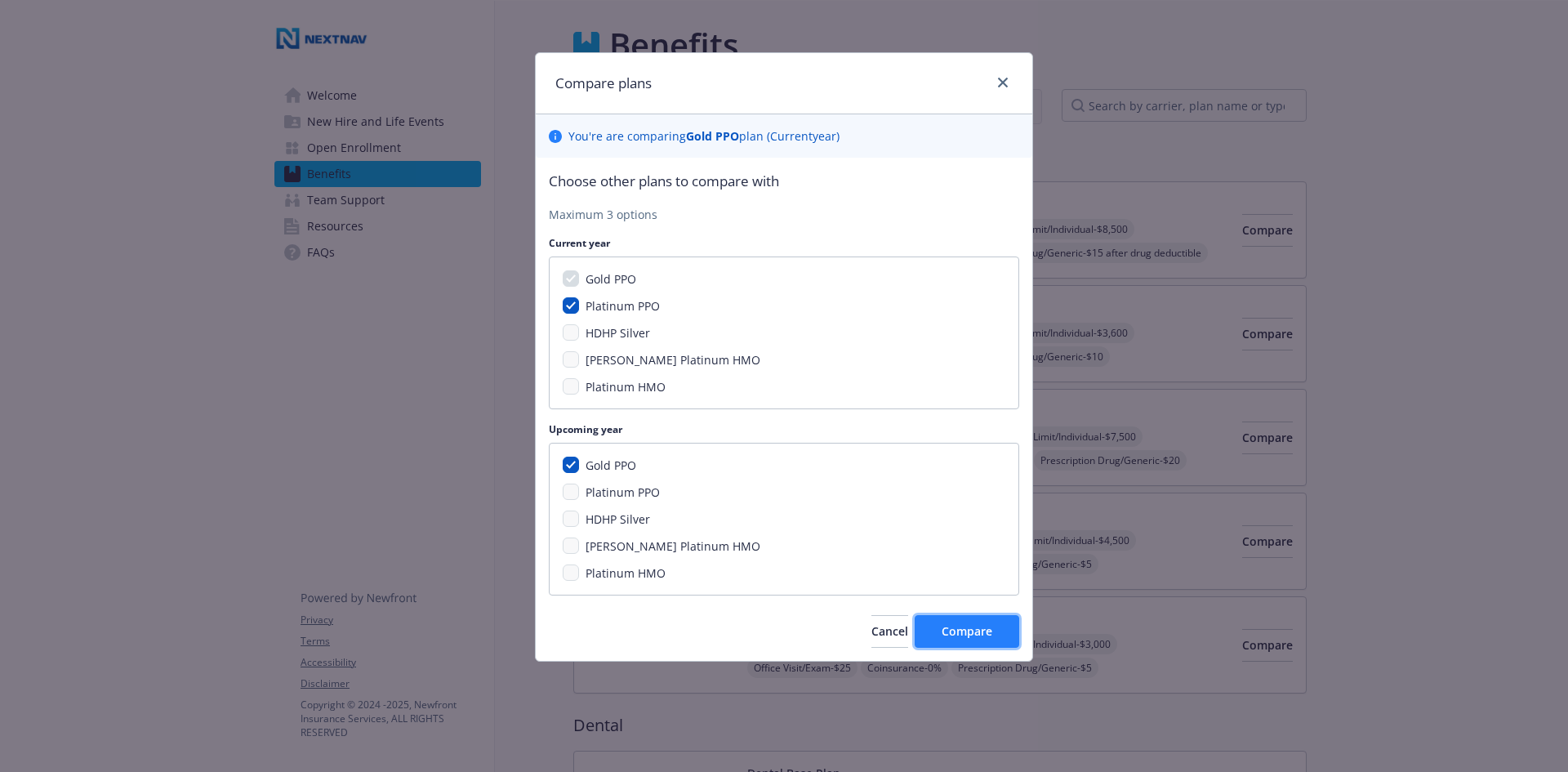
click at [973, 622] on button "Compare" at bounding box center [967, 632] width 105 height 33
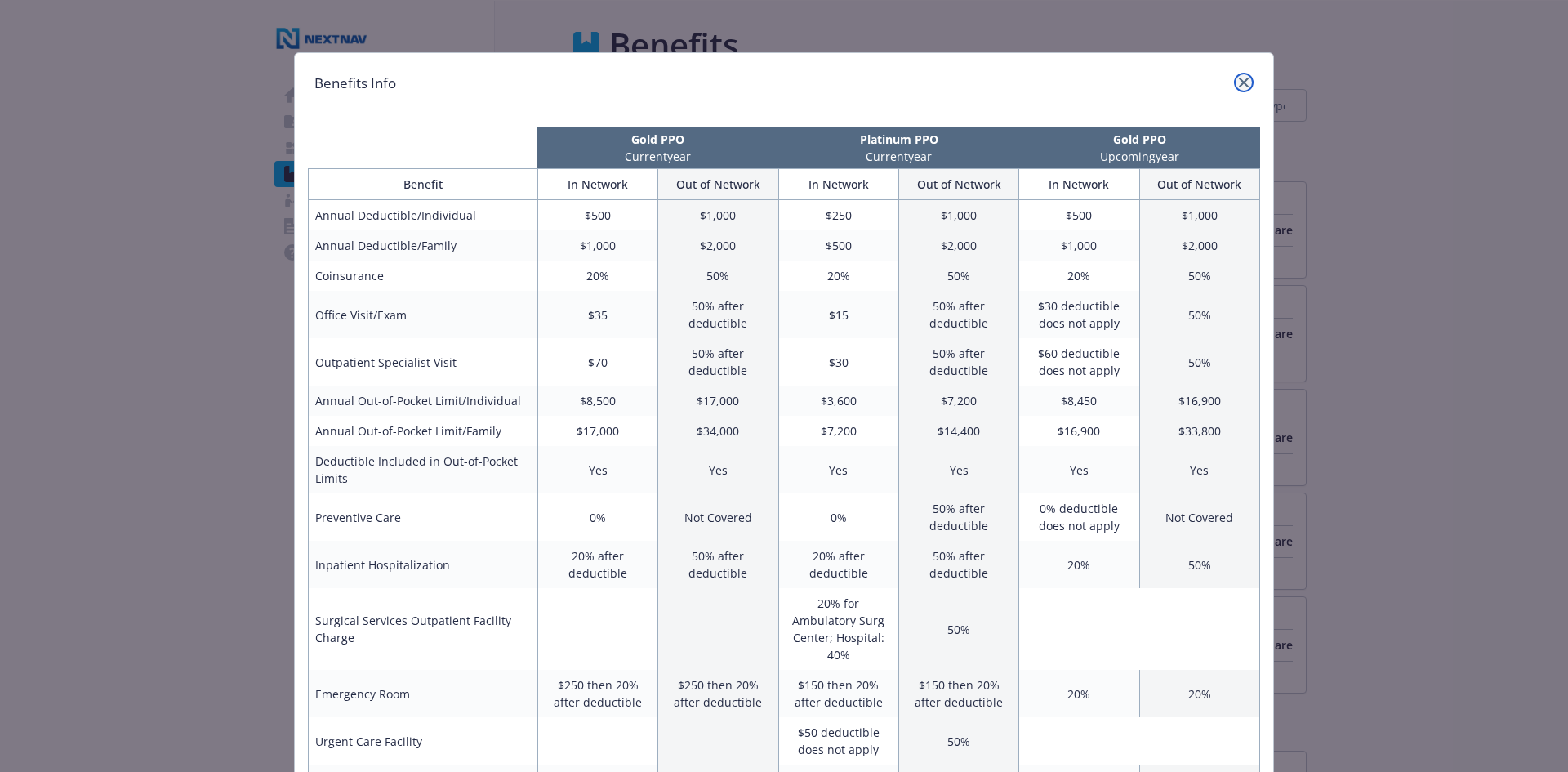
click at [1244, 88] on link "close" at bounding box center [1244, 82] width 20 height 20
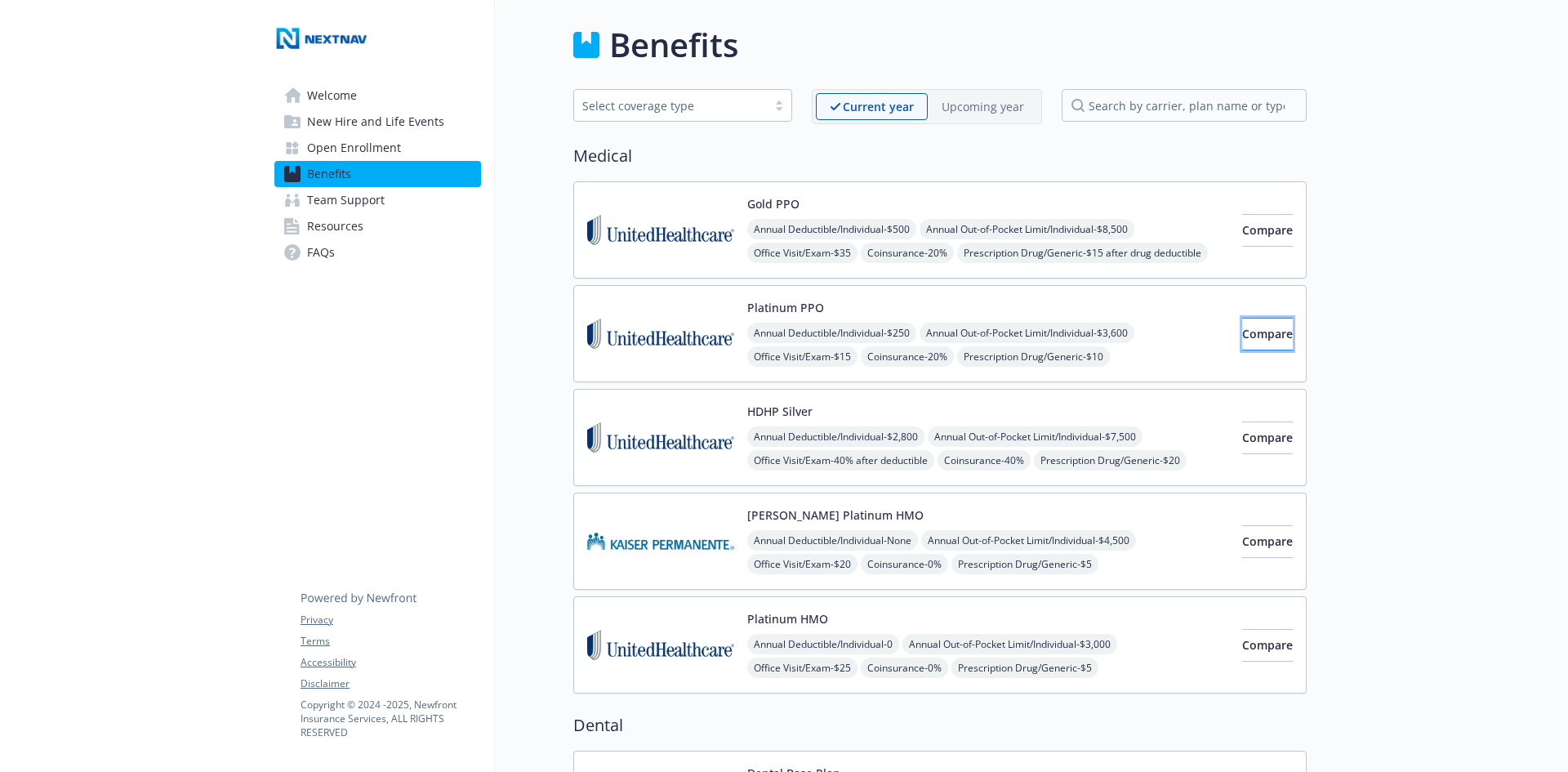
click at [1248, 327] on span "Compare" at bounding box center [1267, 334] width 50 height 16
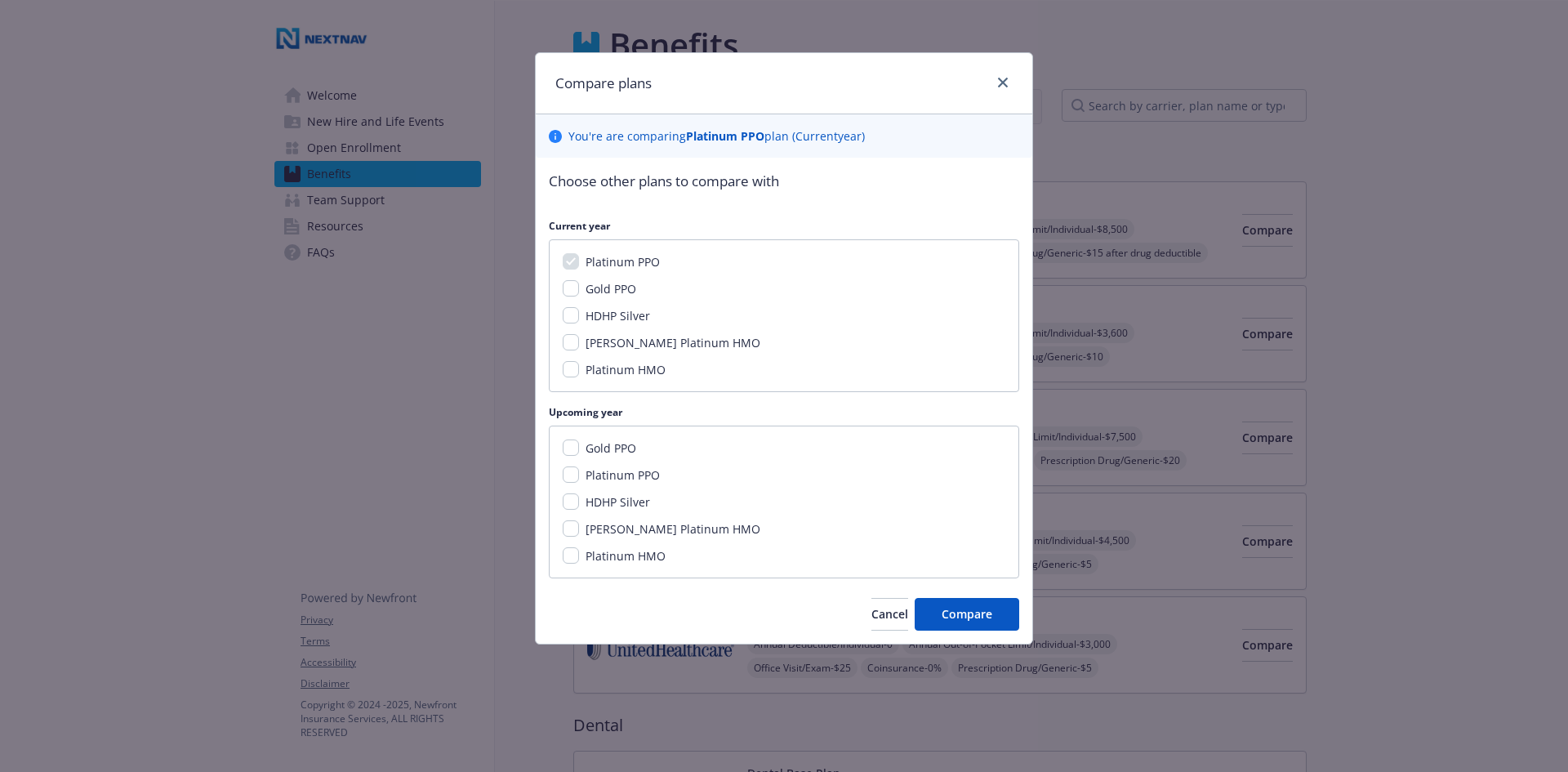
click at [604, 454] on span "Gold PPO" at bounding box center [610, 448] width 50 height 16
click at [579, 454] on input "Gold PPO" at bounding box center [571, 448] width 16 height 16
checkbox input "true"
click at [975, 615] on span "Compare" at bounding box center [967, 614] width 50 height 16
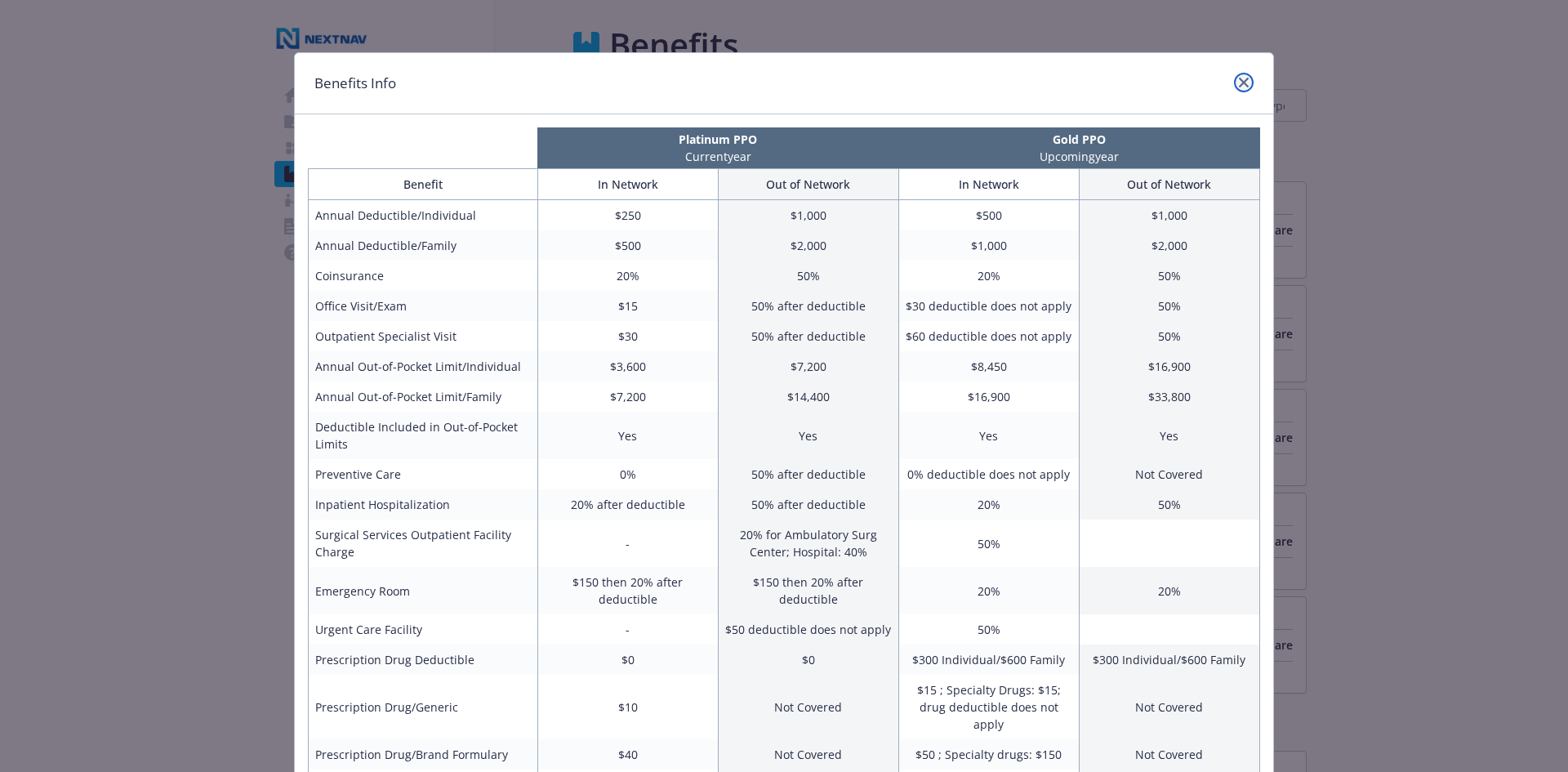
click at [1239, 80] on icon "close" at bounding box center [1244, 82] width 10 height 10
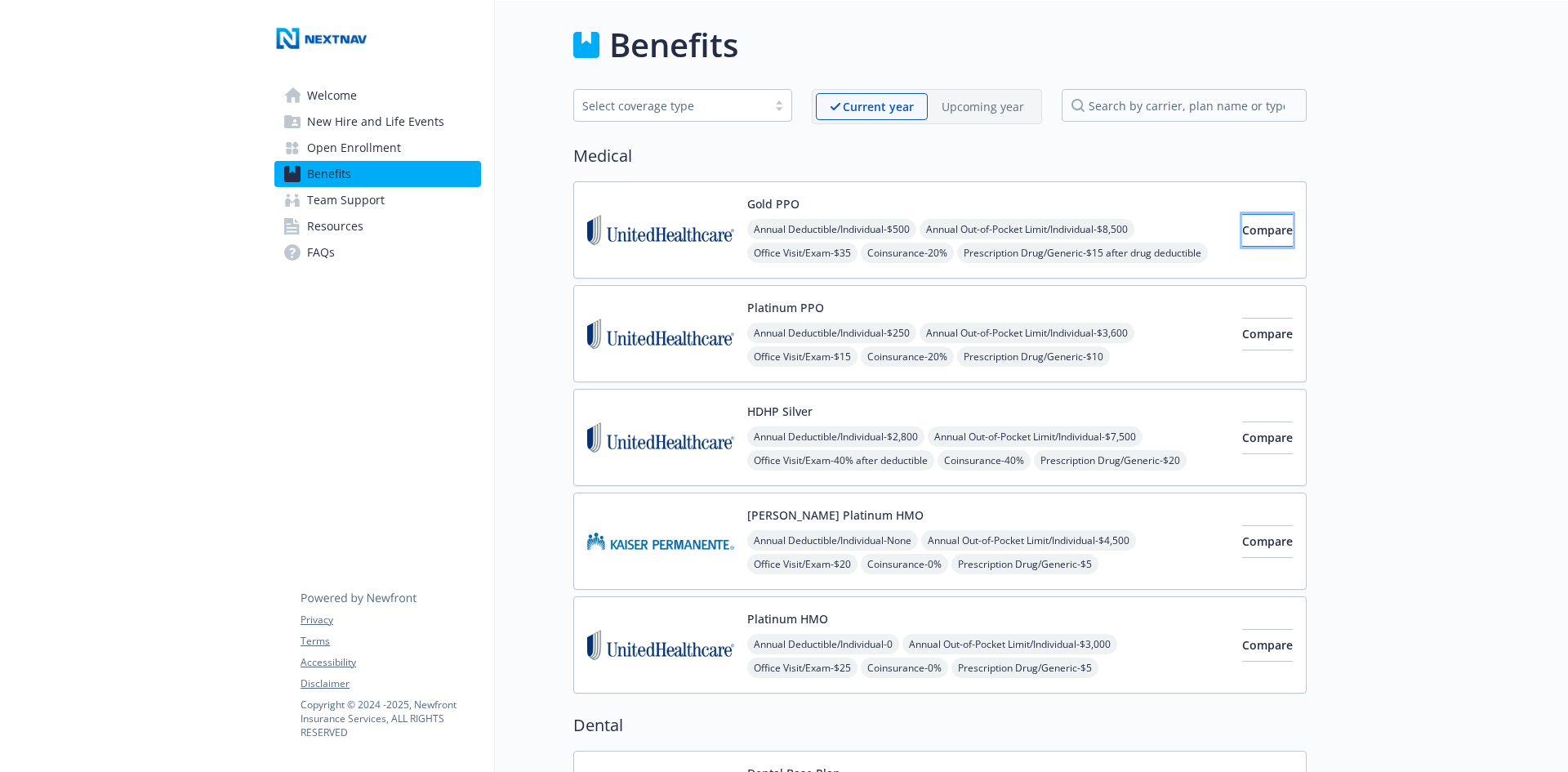
click at [1267, 241] on button "Compare" at bounding box center [1267, 231] width 50 height 33
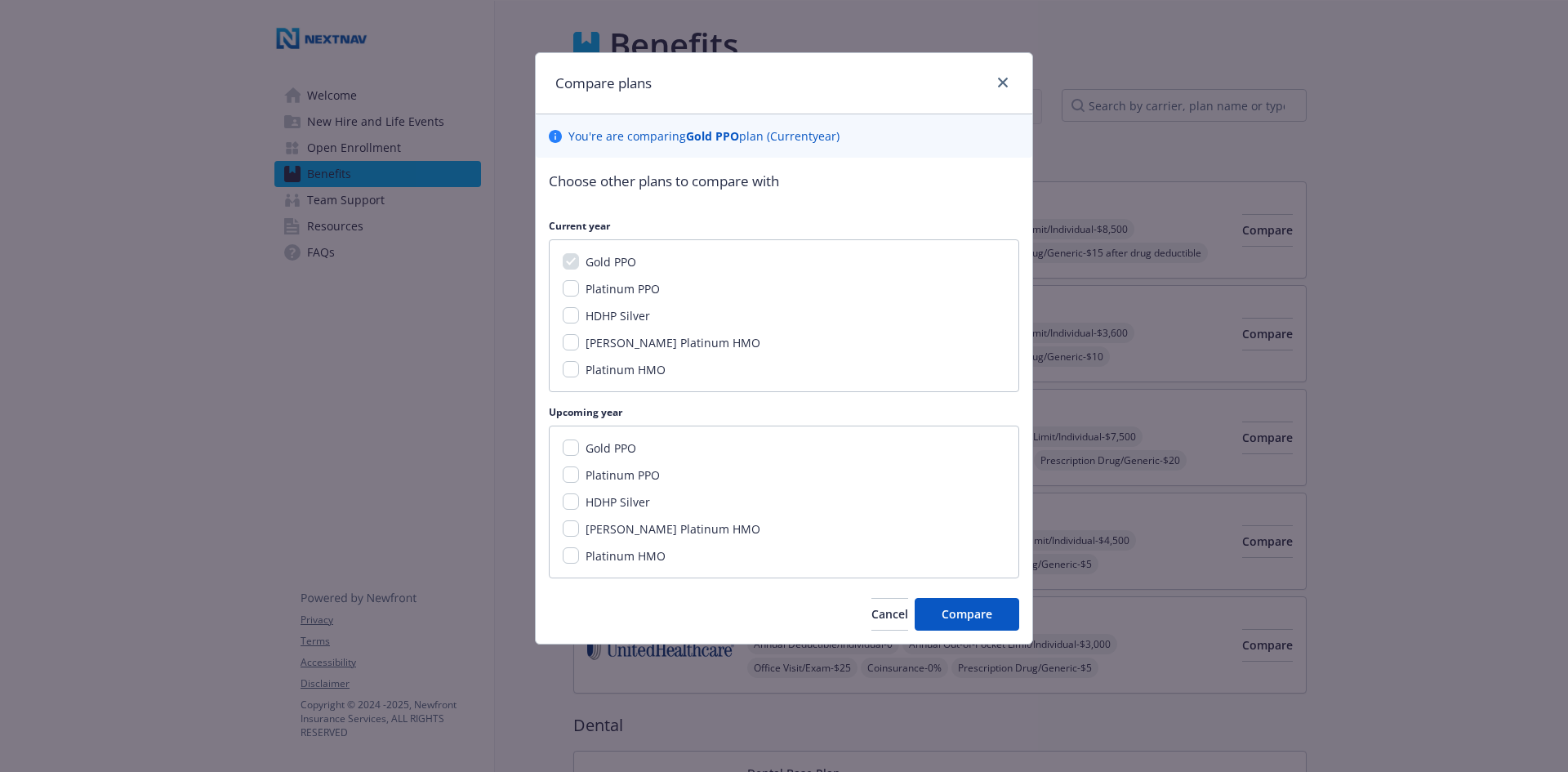
click at [602, 475] on span "Platinum PPO" at bounding box center [623, 475] width 74 height 16
click at [579, 475] on input "Platinum PPO" at bounding box center [571, 475] width 16 height 16
checkbox input "true"
click at [592, 456] on div "Gold PPO" at bounding box center [609, 448] width 60 height 17
click at [599, 449] on span "Gold PPO" at bounding box center [610, 448] width 50 height 16
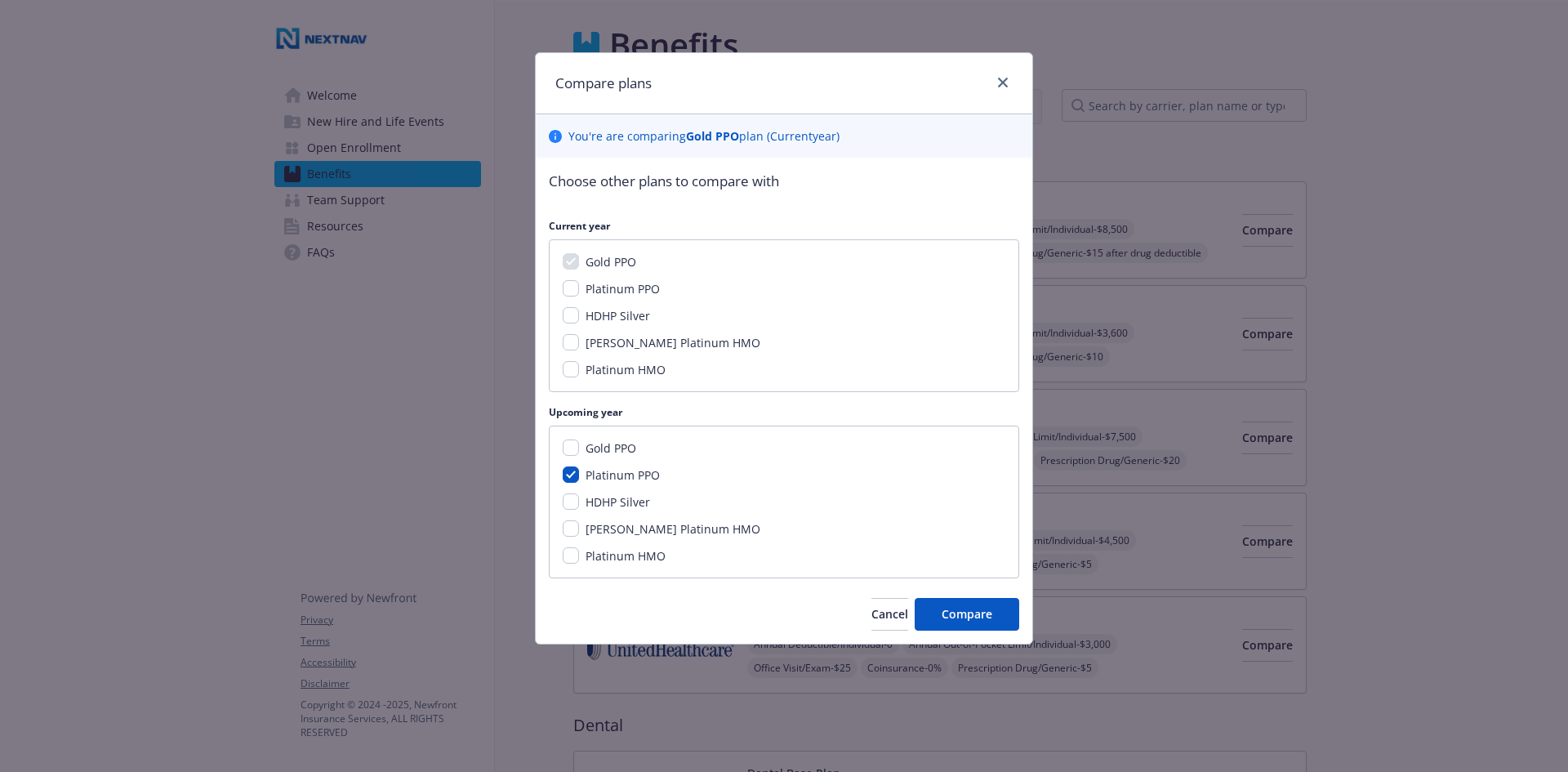
click at [579, 449] on input "Gold PPO" at bounding box center [571, 448] width 16 height 16
checkbox input "true"
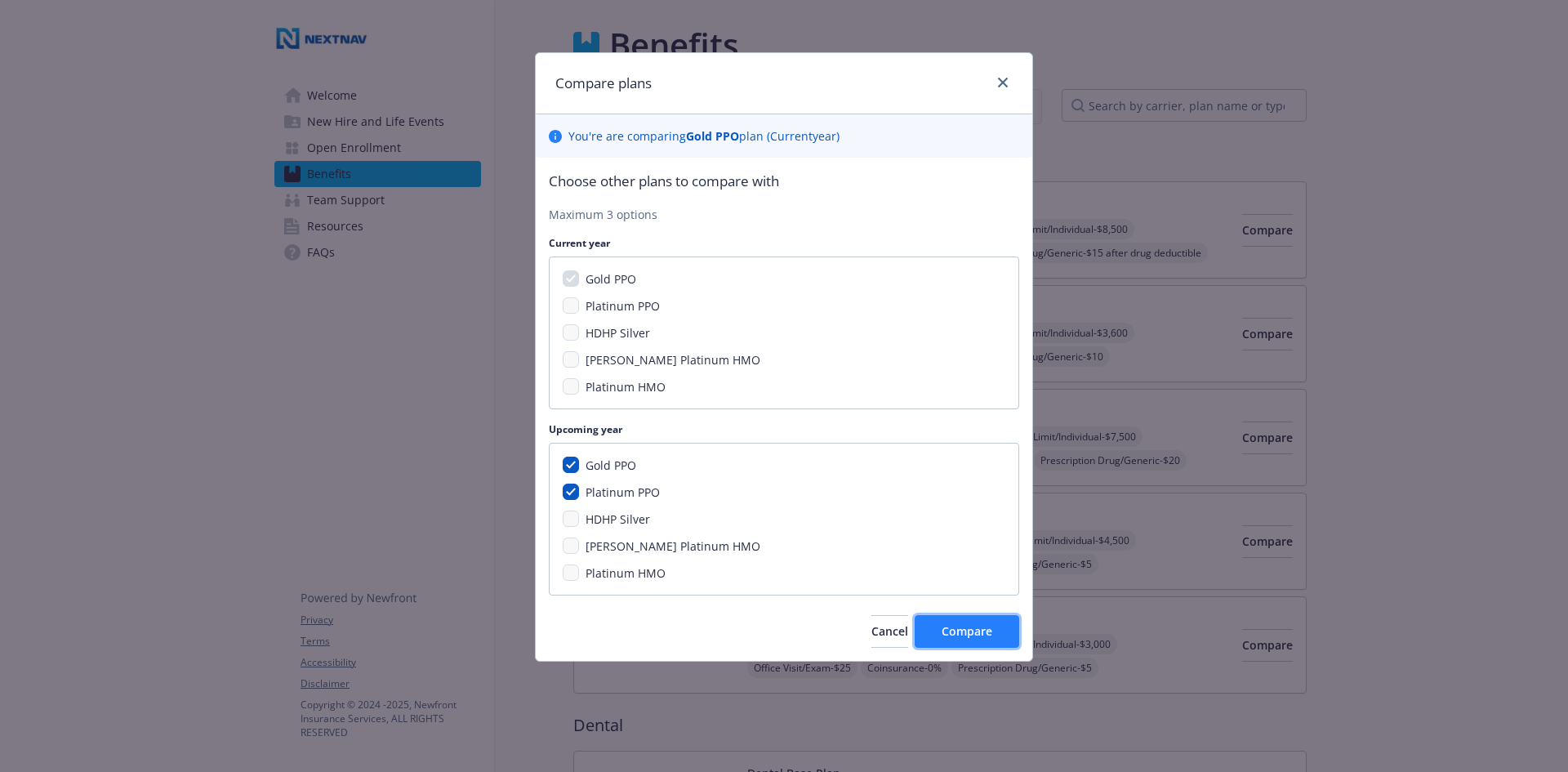
click at [958, 620] on button "Compare" at bounding box center [967, 632] width 105 height 33
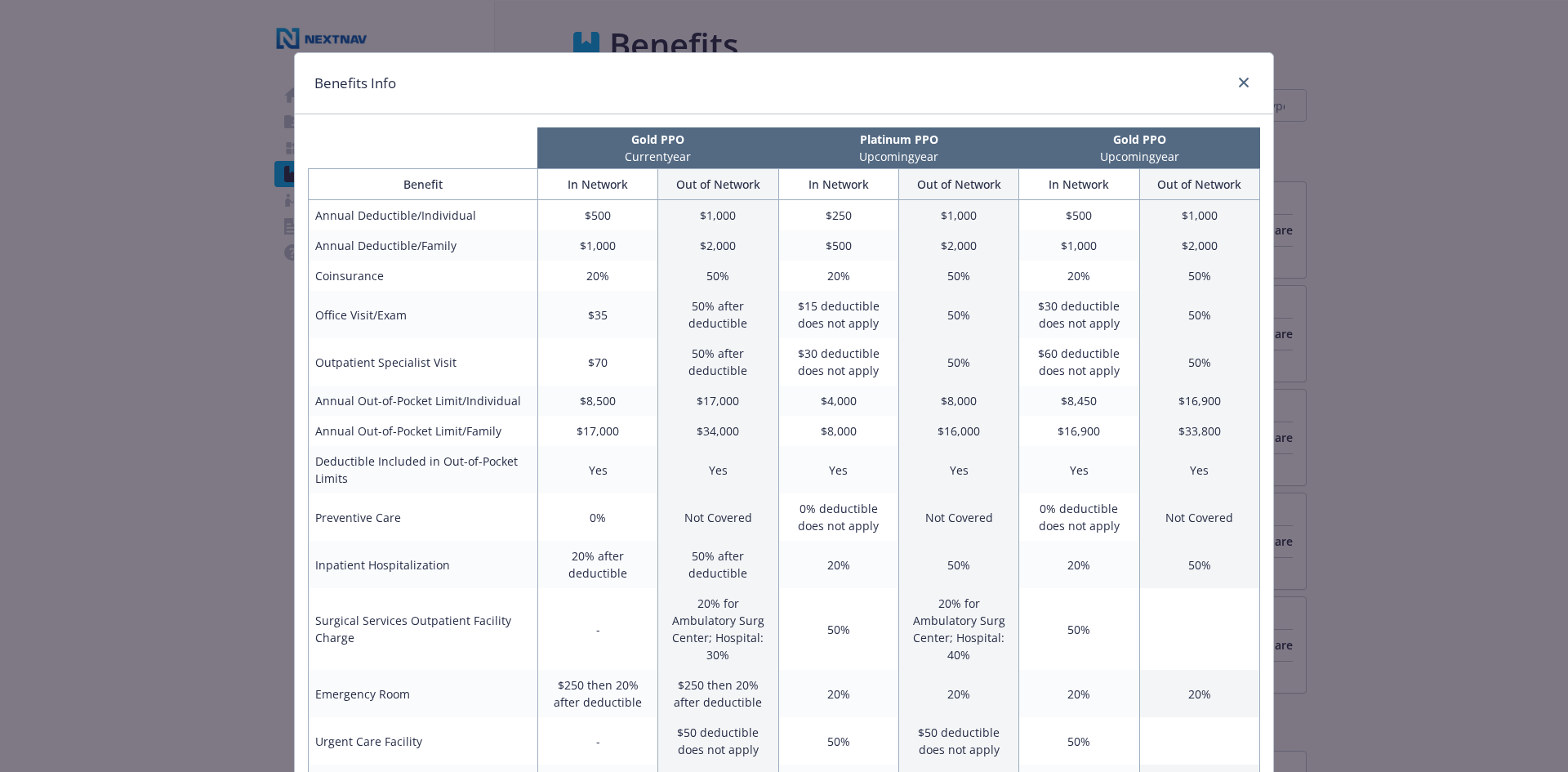
click at [1235, 72] on div "Benefits Info" at bounding box center [784, 83] width 978 height 61
click at [1239, 82] on icon "close" at bounding box center [1244, 82] width 10 height 10
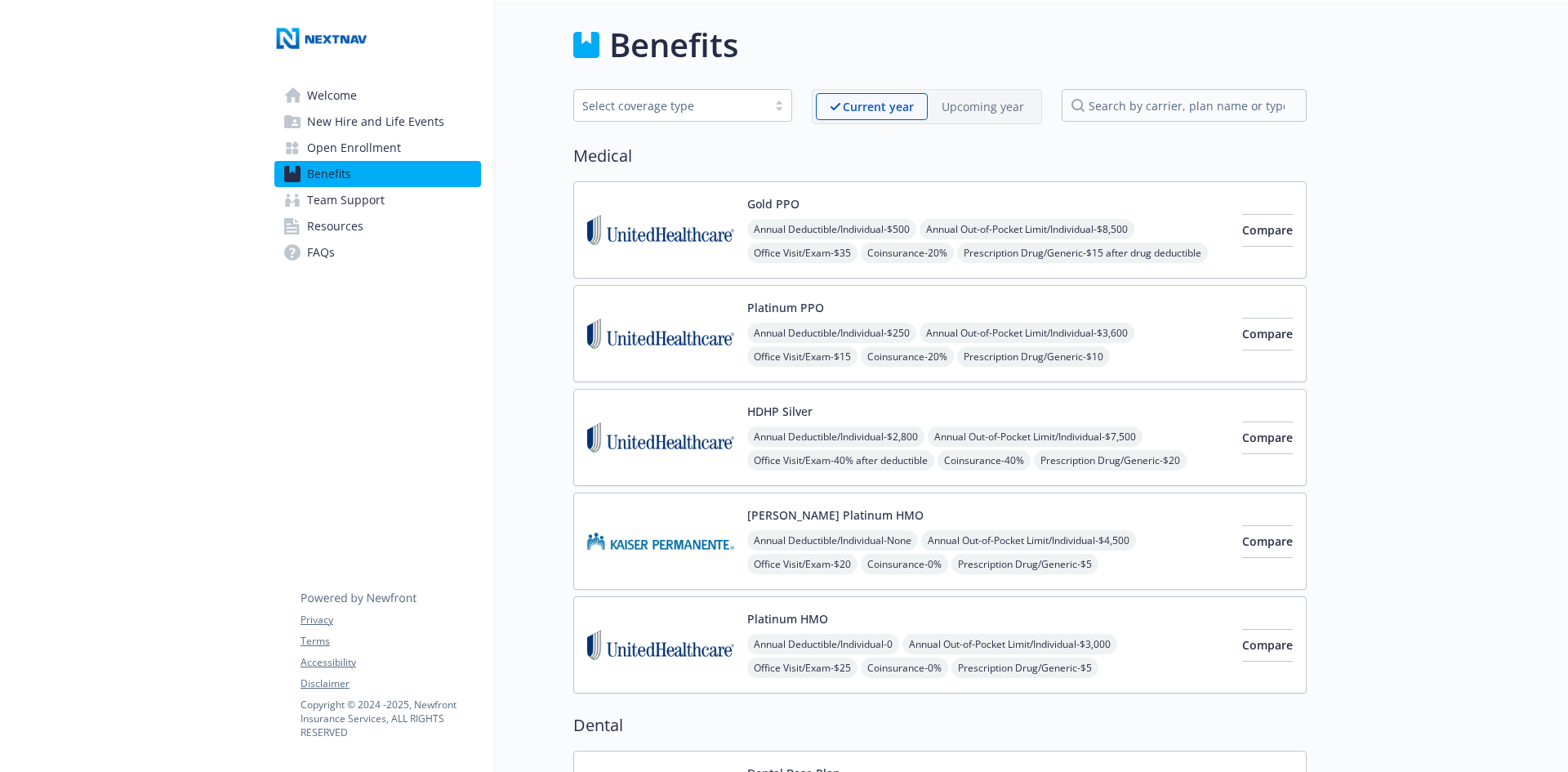
click at [353, 155] on span "Open Enrollment" at bounding box center [354, 148] width 94 height 26
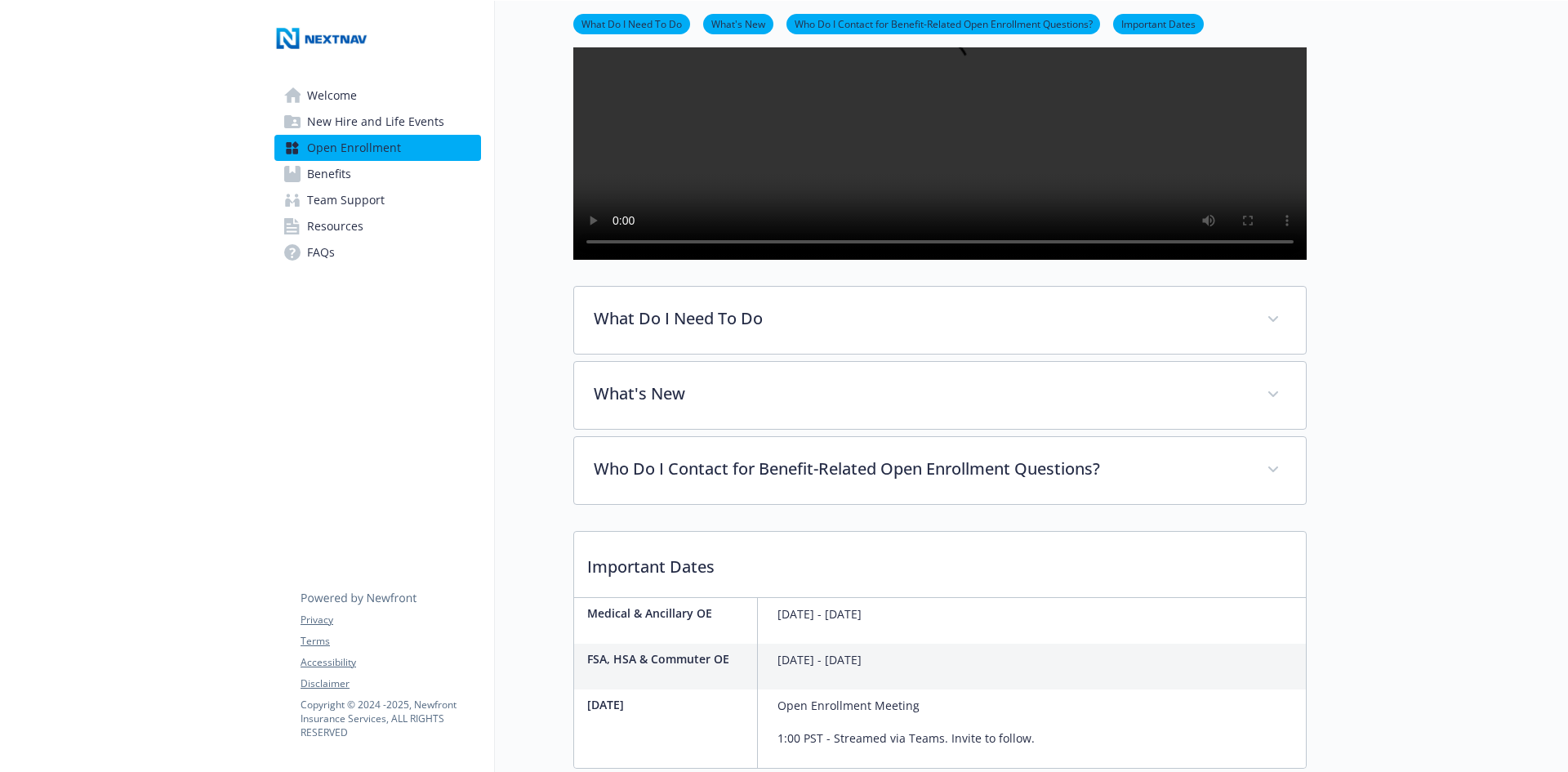
scroll to position [246, 12]
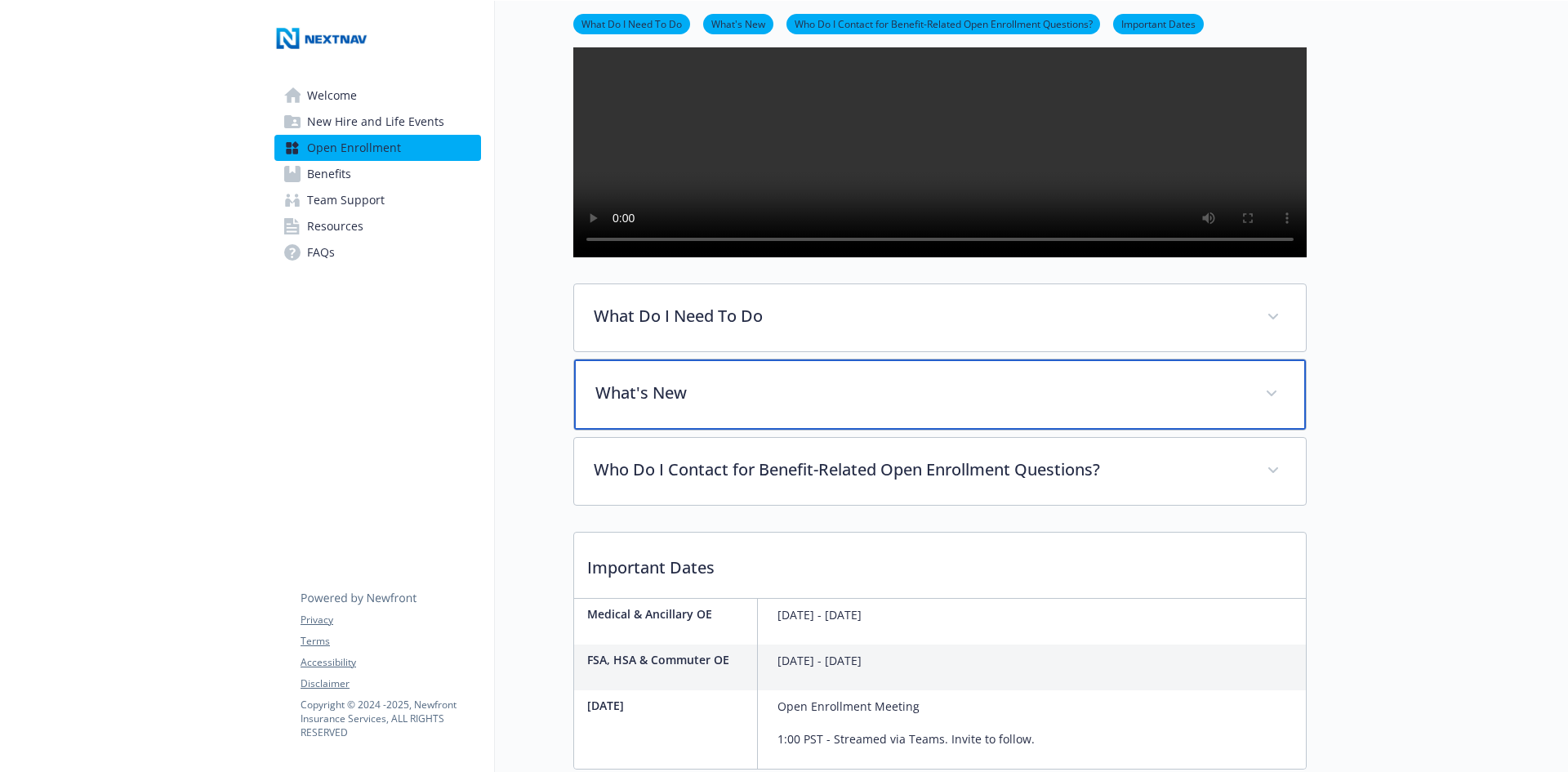
click at [1186, 424] on div "What's New" at bounding box center [940, 394] width 732 height 70
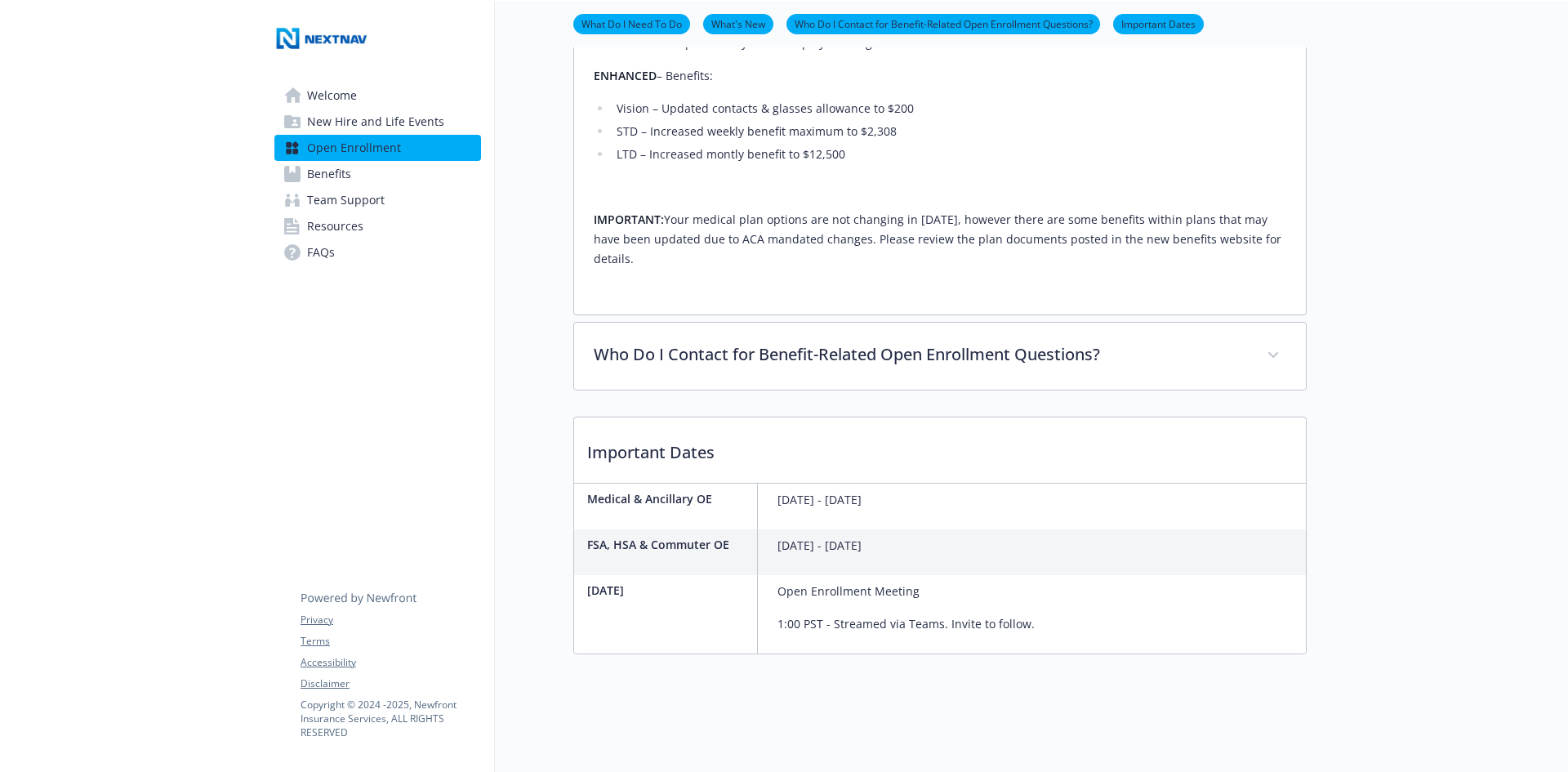
scroll to position [778, 12]
click at [913, 241] on p "IMPORTANT: Your medical plan options are not changing in [DATE], however there …" at bounding box center [940, 239] width 693 height 58
click at [379, 229] on link "Resources" at bounding box center [377, 227] width 207 height 26
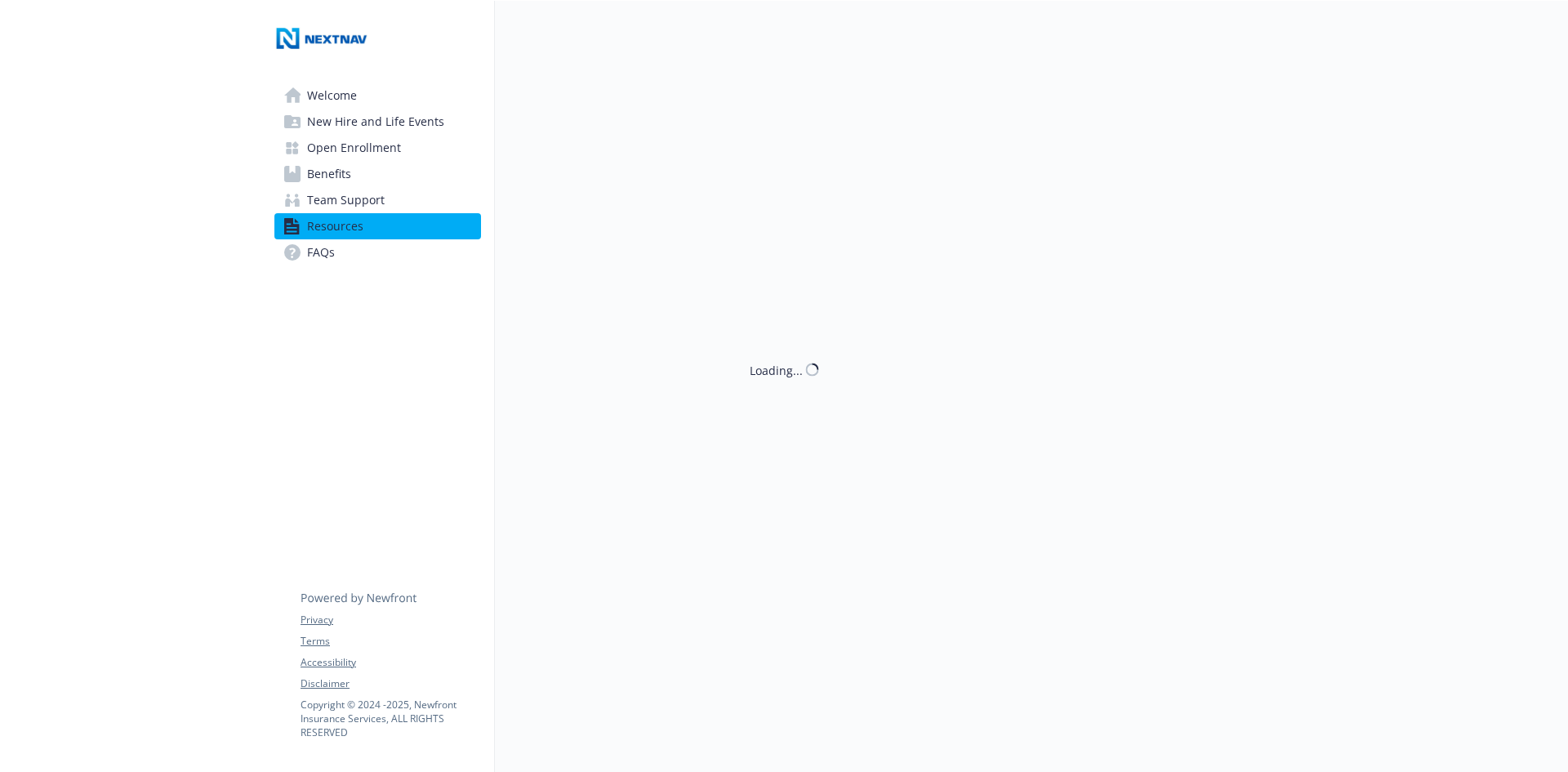
scroll to position [778, 12]
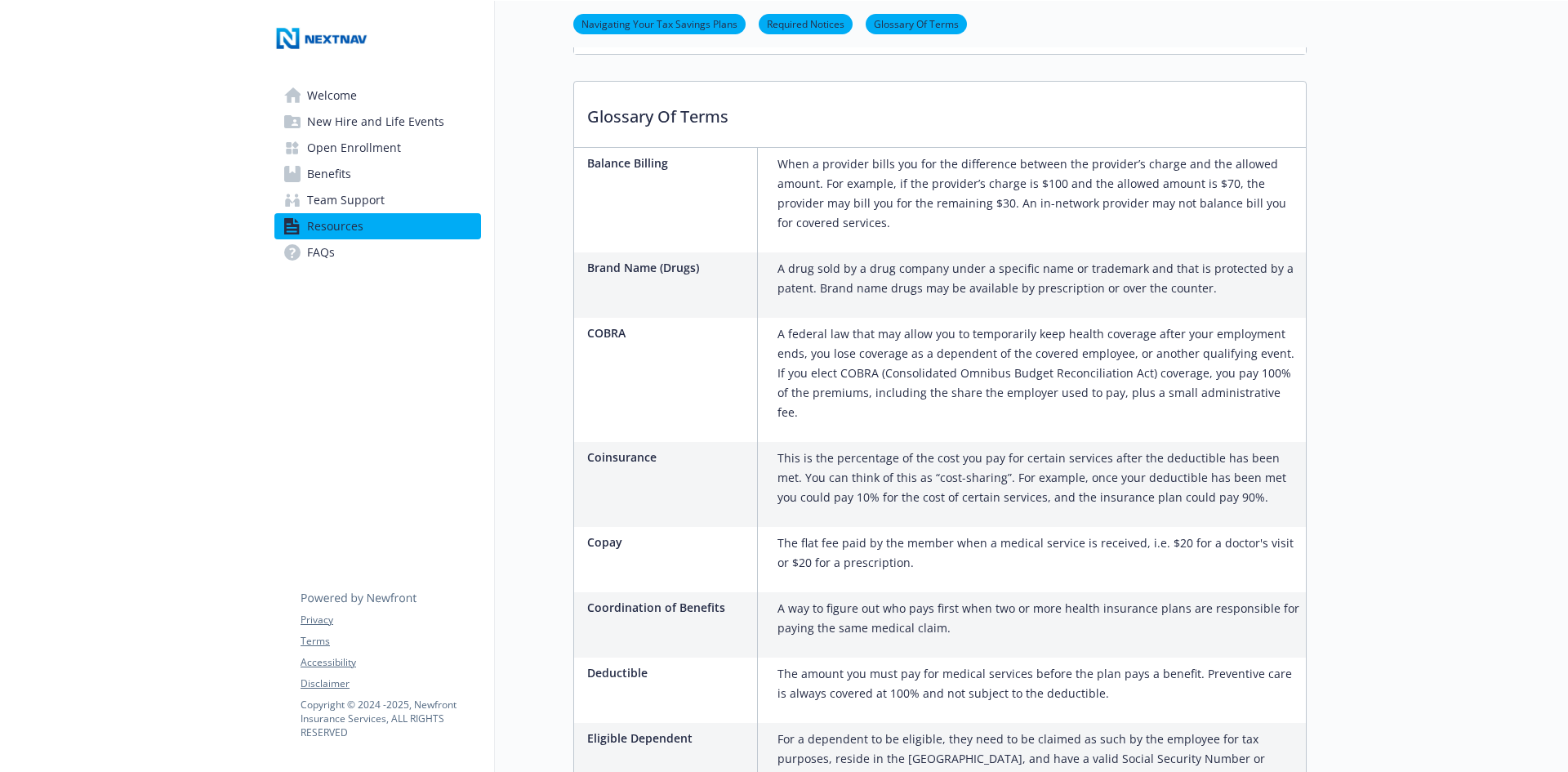
click at [348, 182] on link "Benefits" at bounding box center [377, 174] width 207 height 26
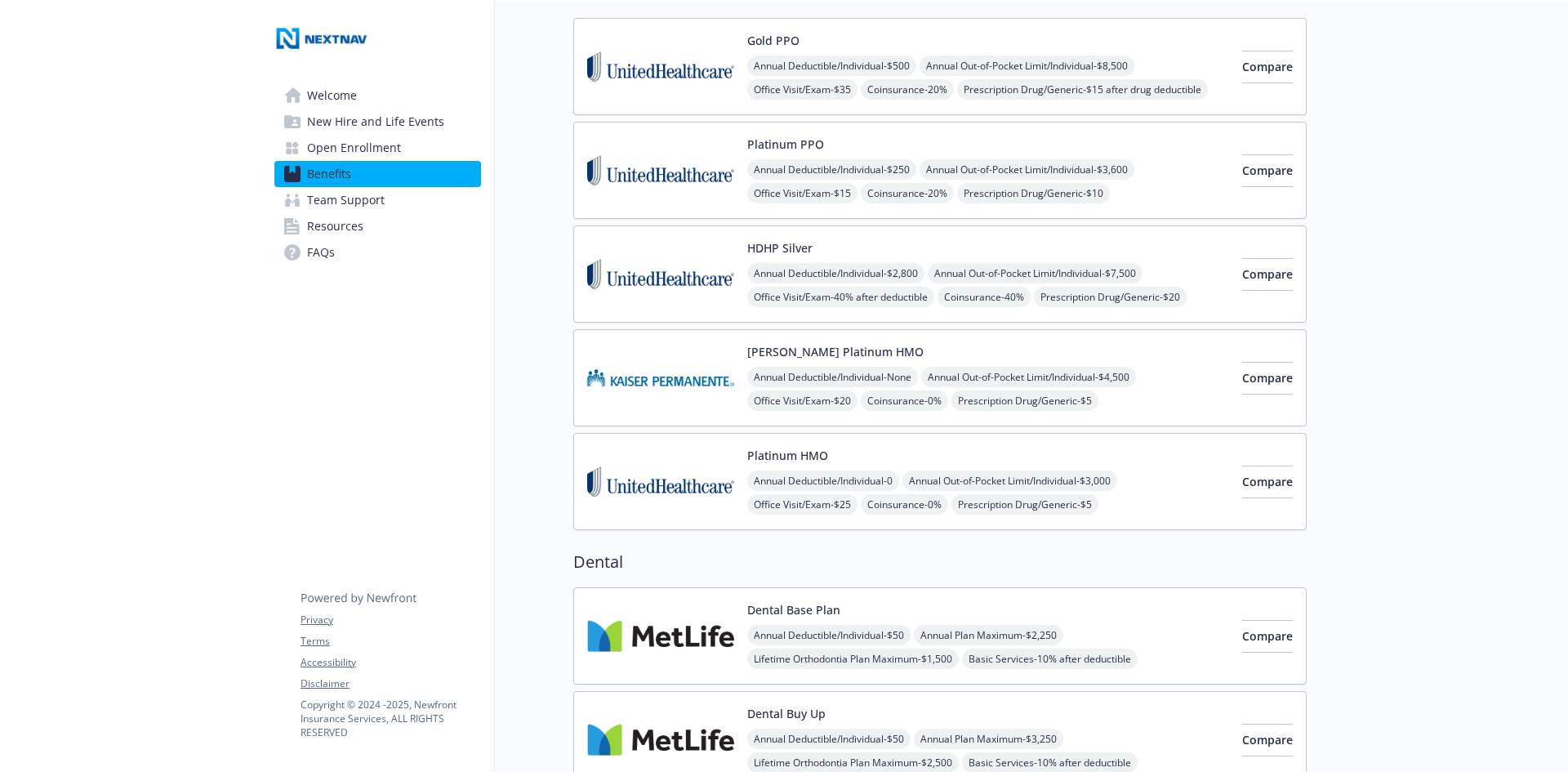
scroll to position [0, 12]
